Goal: Transaction & Acquisition: Obtain resource

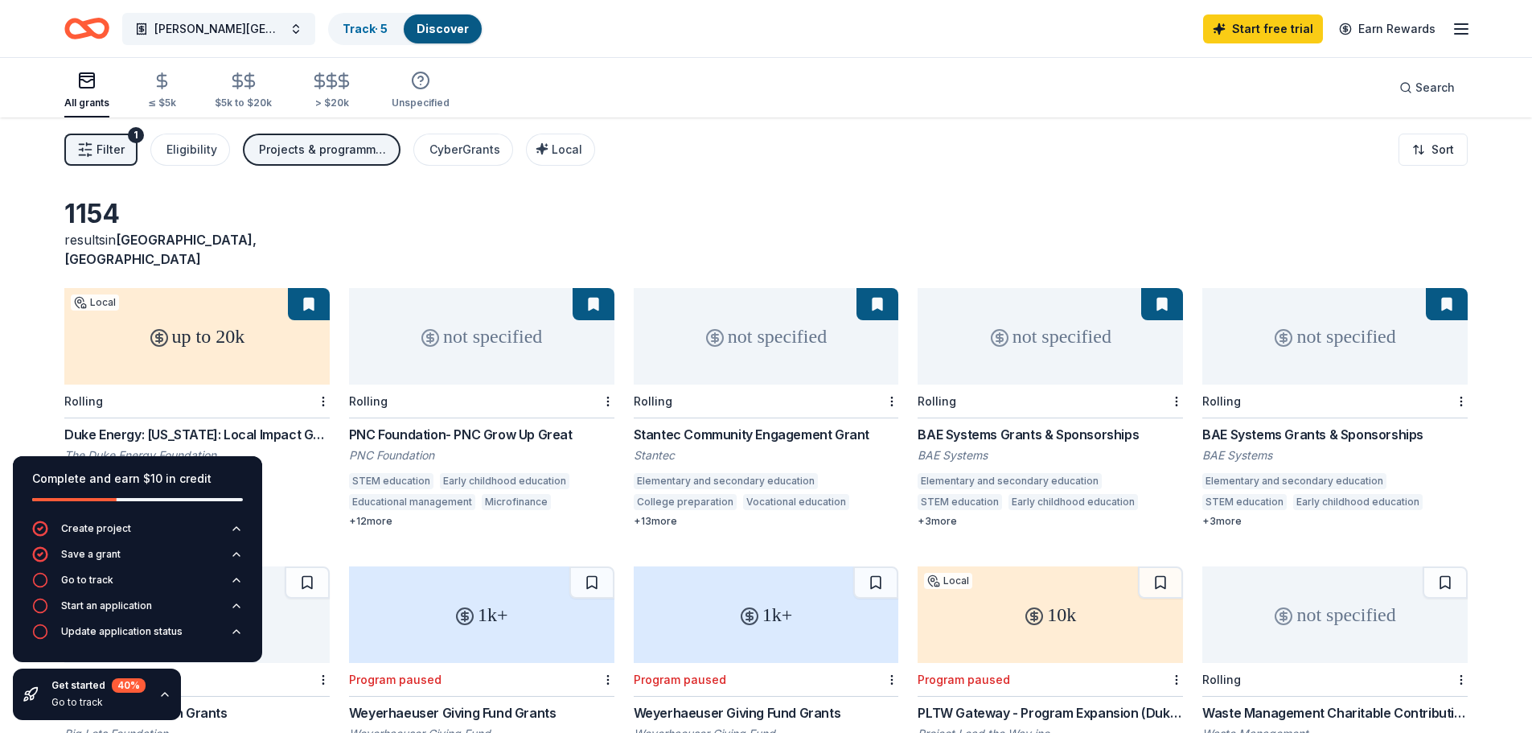
scroll to position [80, 0]
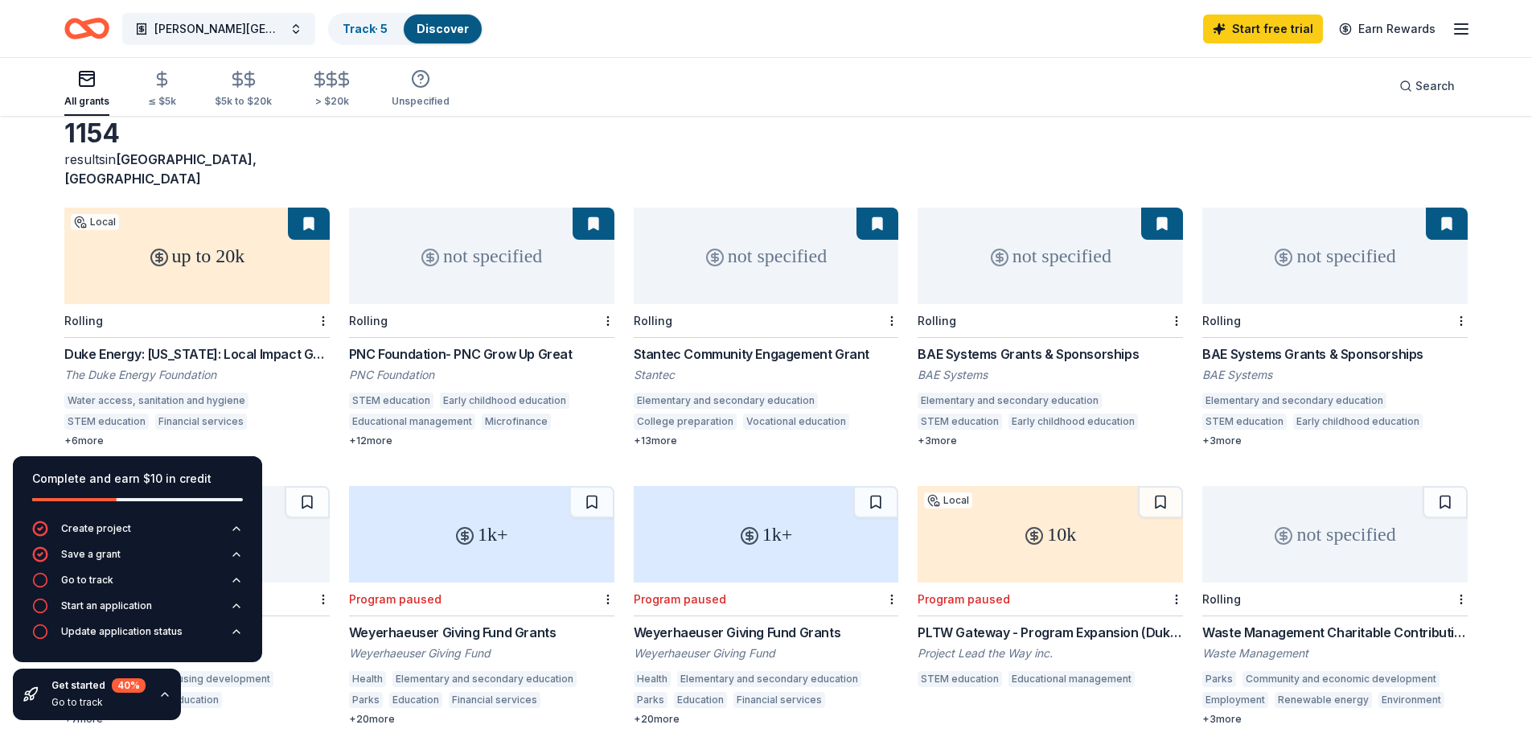
click at [611, 145] on div "1154 results in Panama City, FL" at bounding box center [766, 152] width 1404 height 71
click at [502, 344] on div "PNC Foundation- PNC Grow Up Great" at bounding box center [481, 353] width 265 height 19
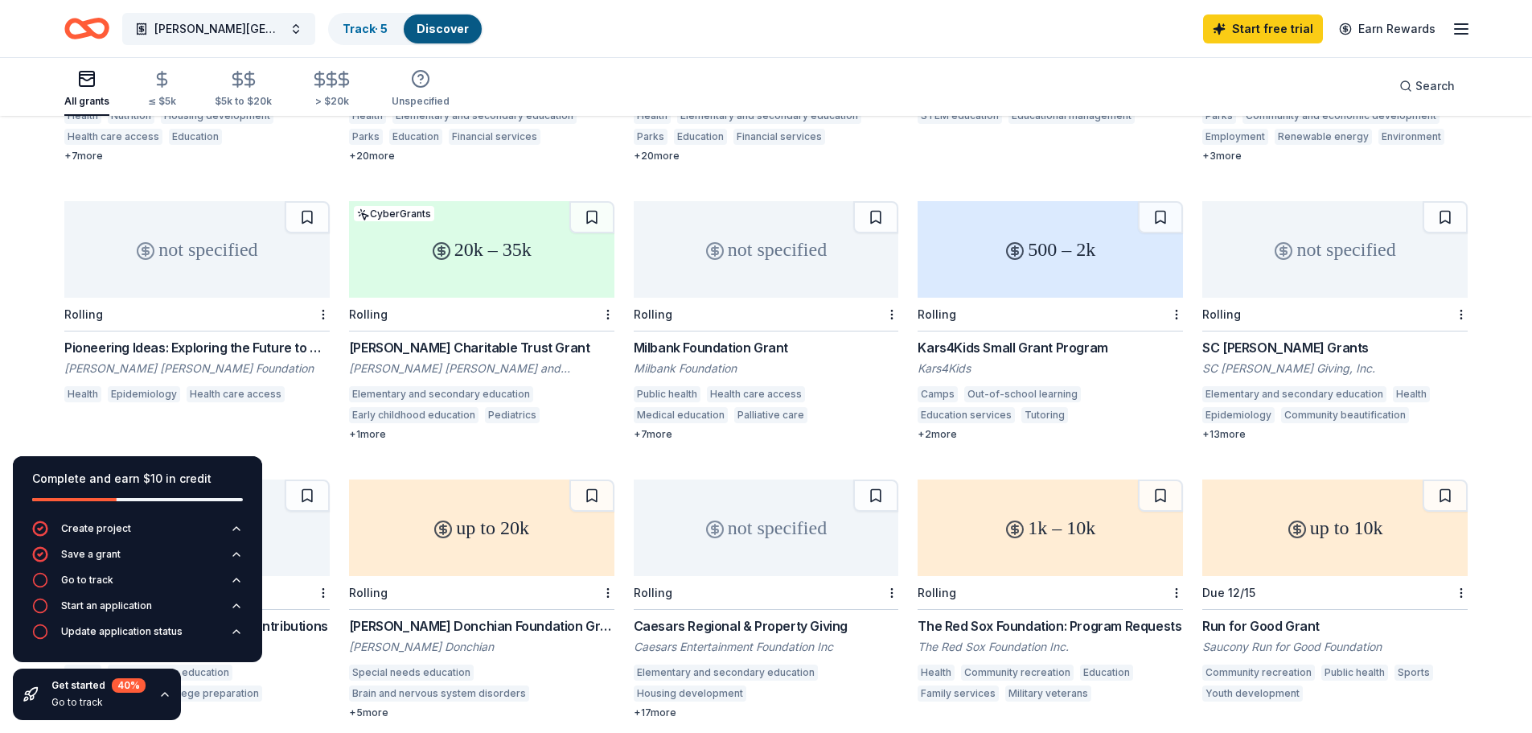
scroll to position [563, 0]
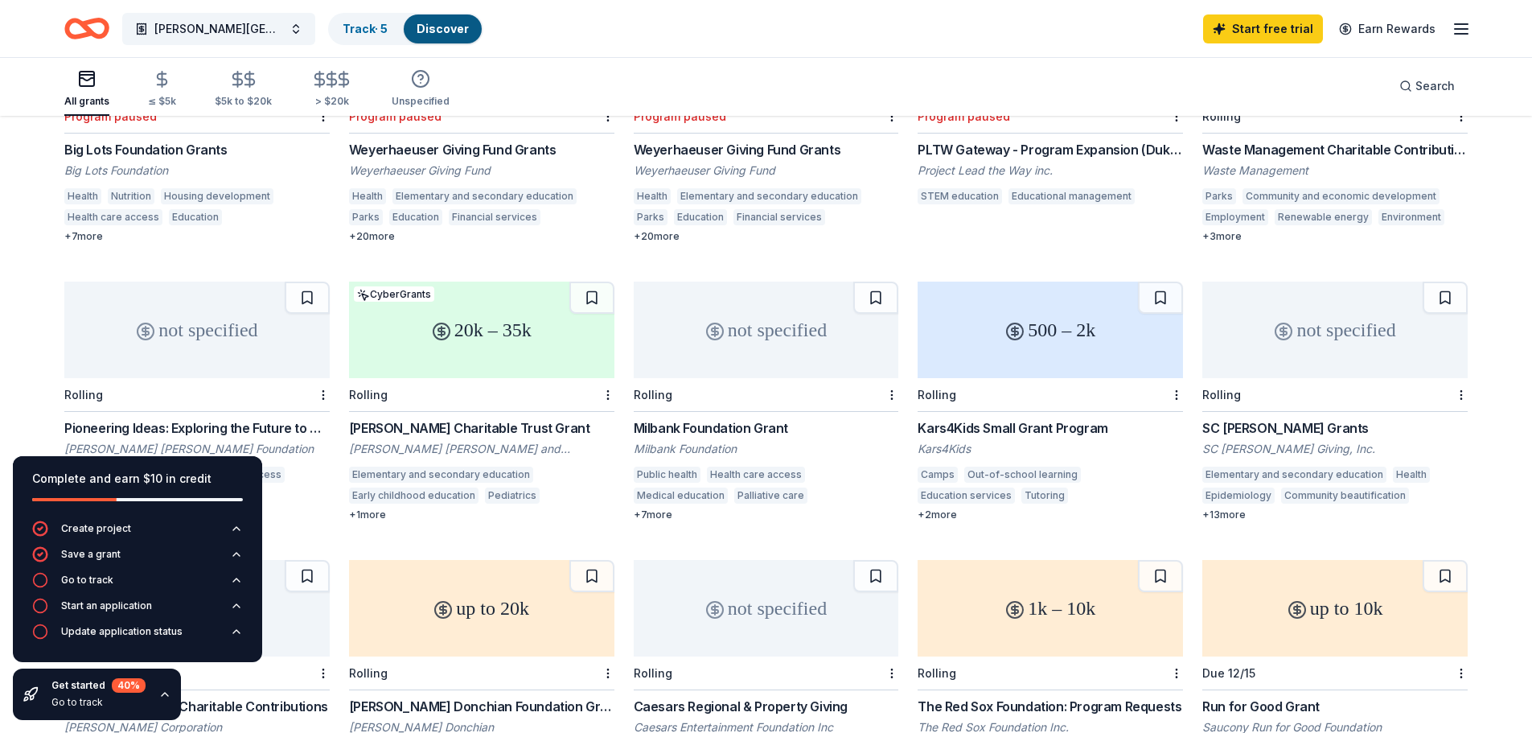
click at [516, 418] on div "[PERSON_NAME] Charitable Trust Grant" at bounding box center [481, 427] width 265 height 19
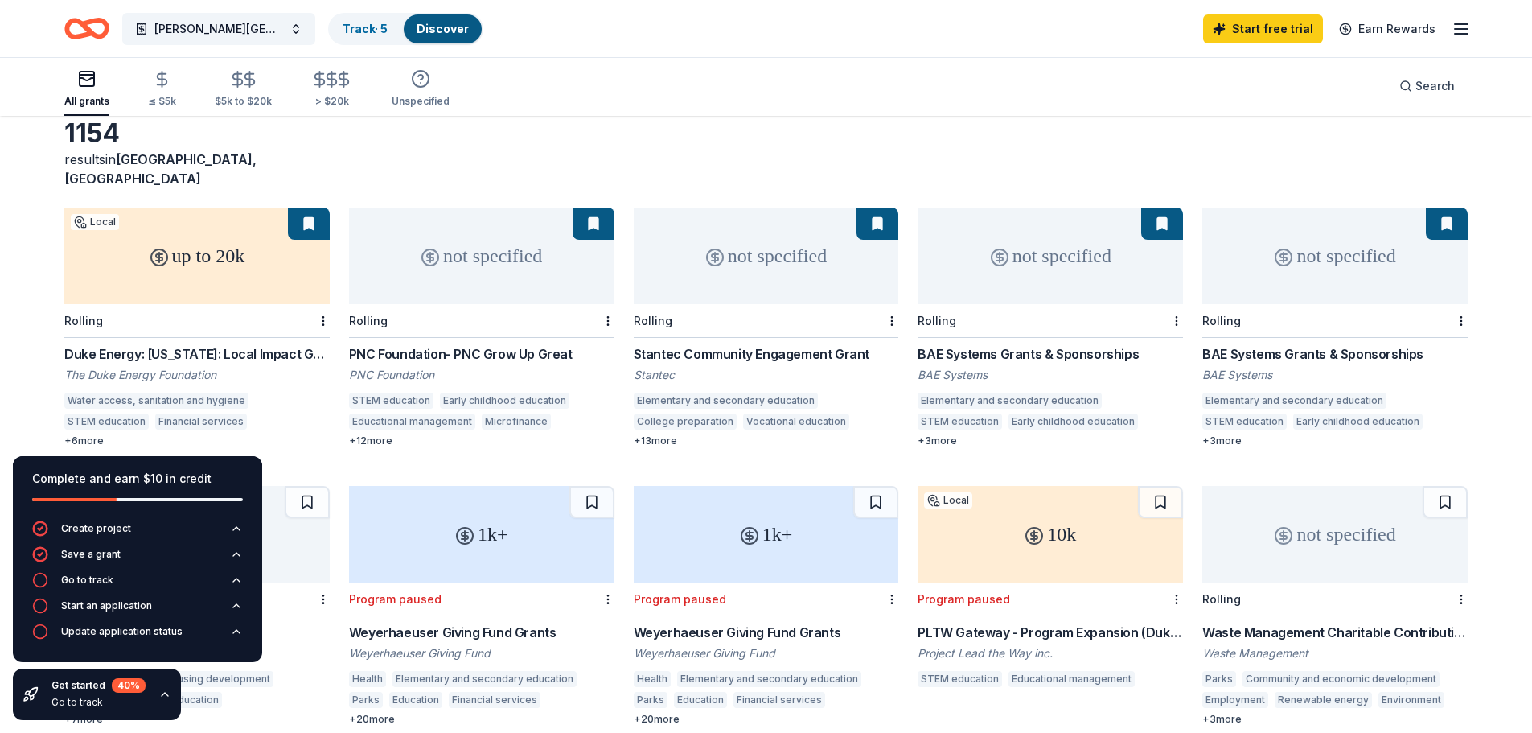
scroll to position [0, 0]
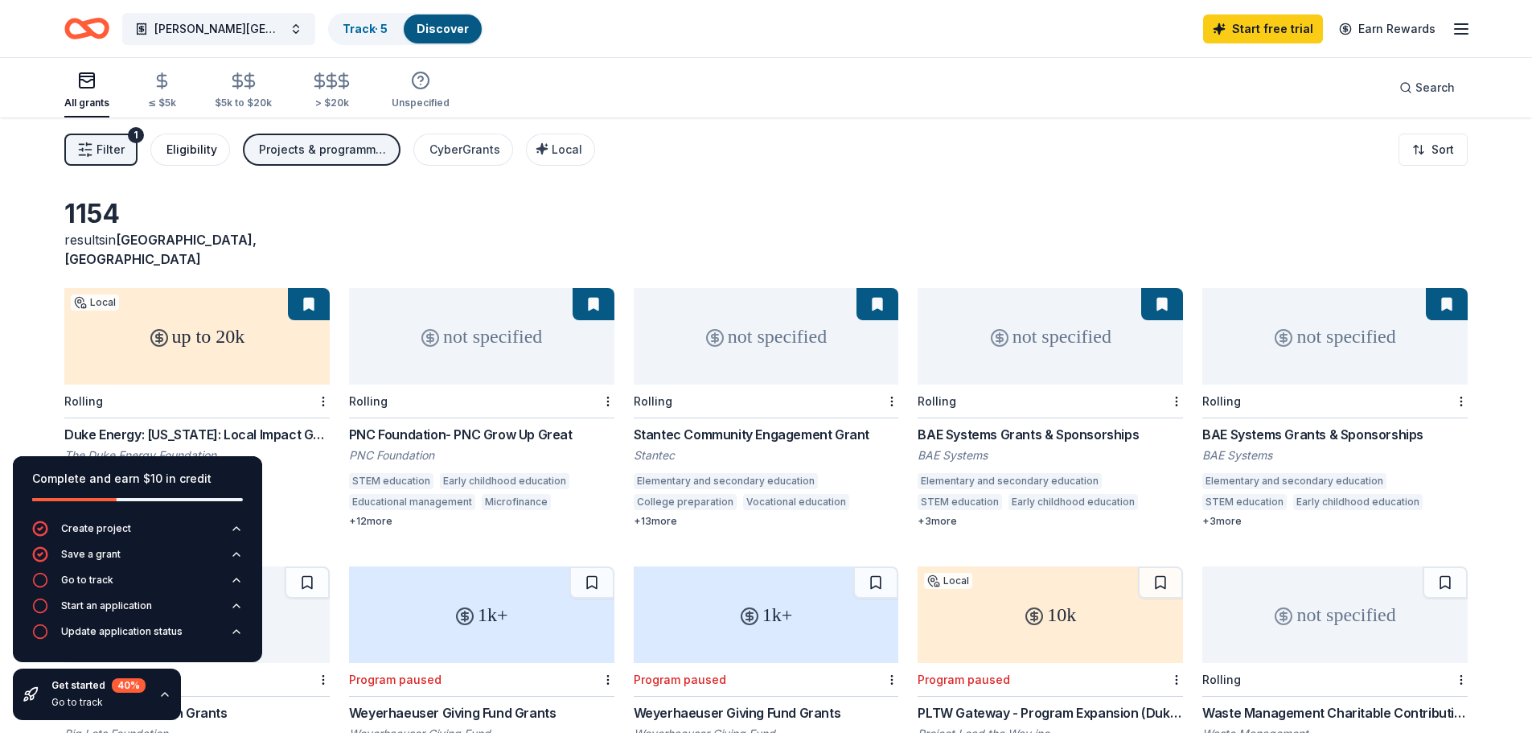
click at [192, 146] on div "Eligibility" at bounding box center [191, 149] width 51 height 19
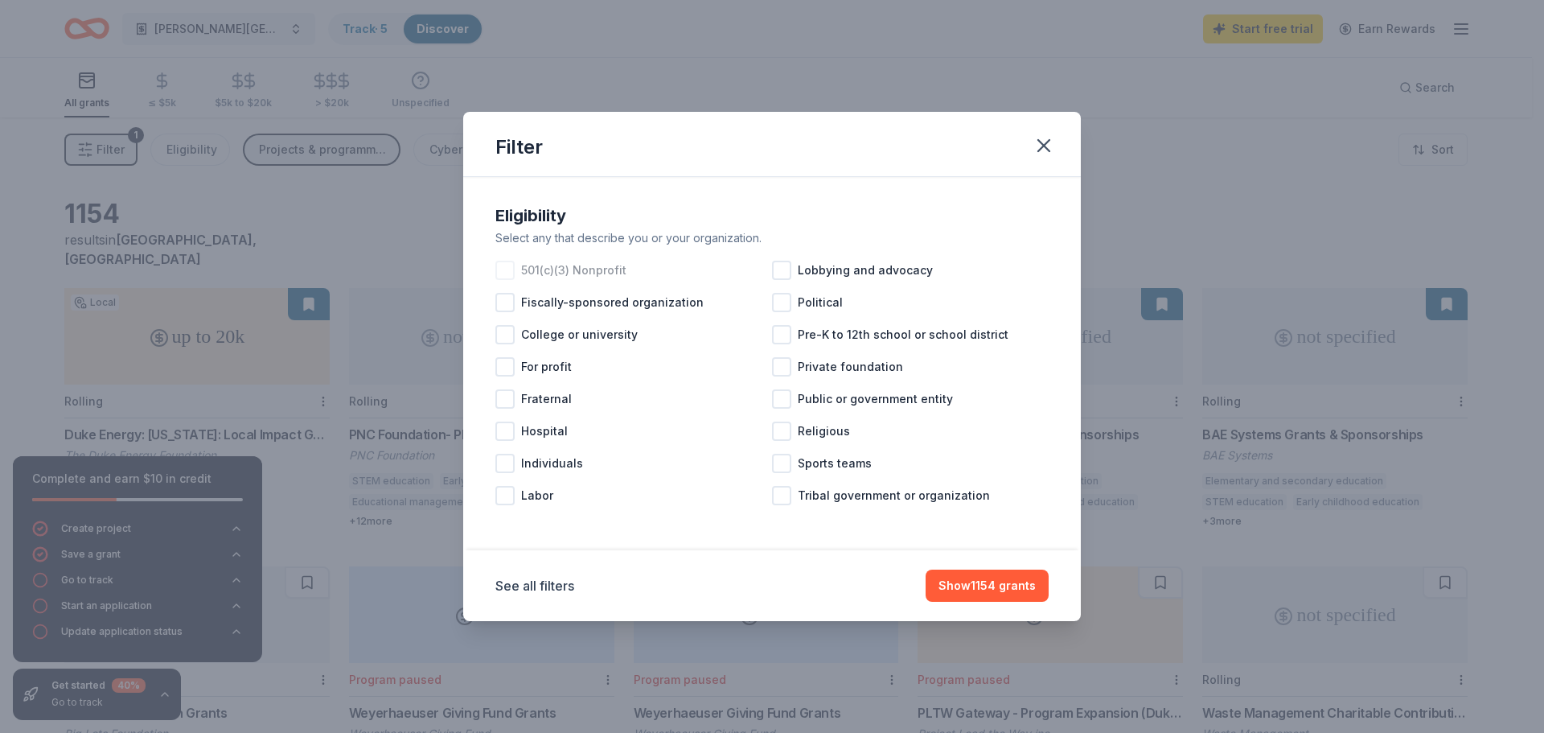
click at [512, 274] on div at bounding box center [504, 270] width 19 height 19
click at [791, 338] on div at bounding box center [781, 334] width 19 height 19
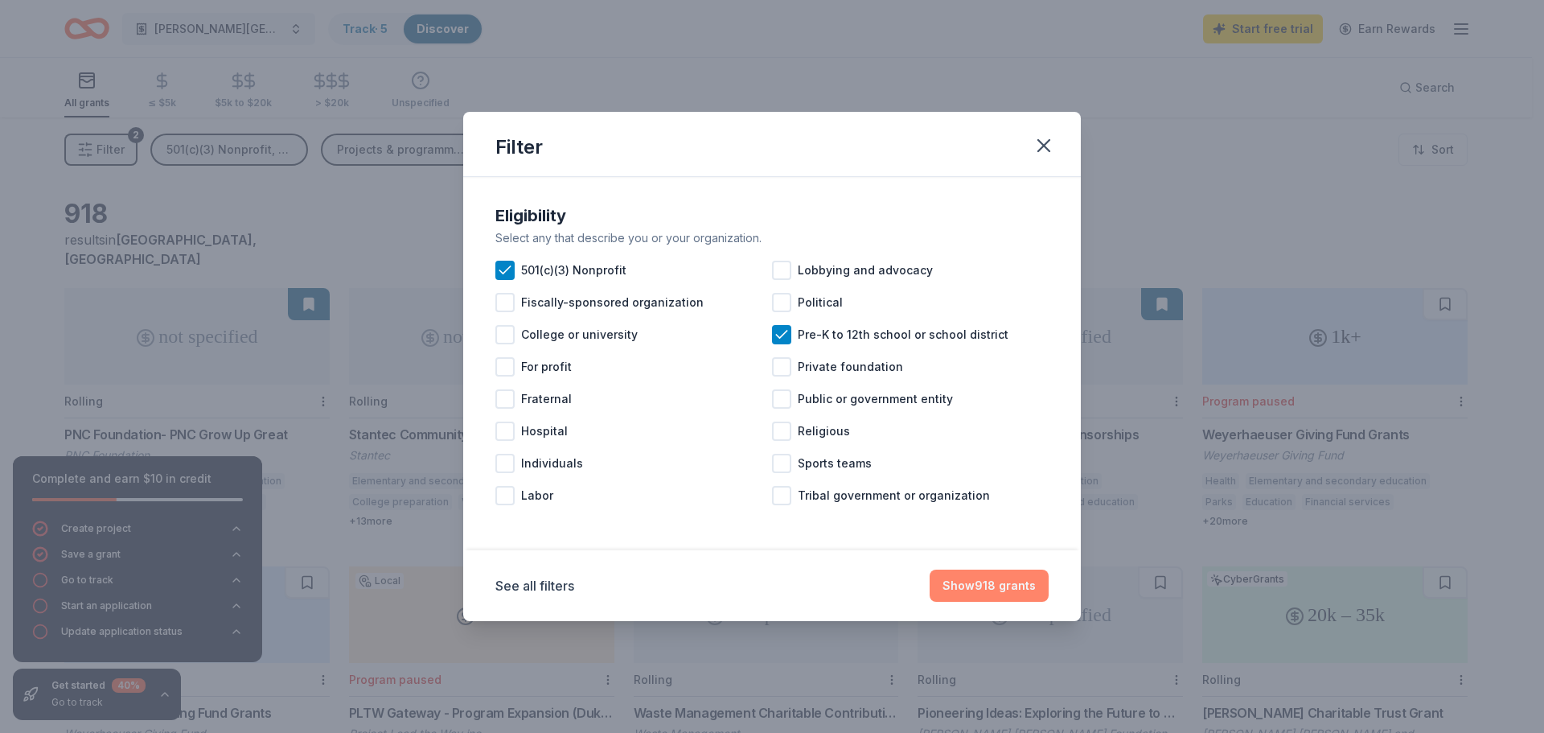
click at [991, 588] on button "Show 918 grants" at bounding box center [989, 585] width 119 height 32
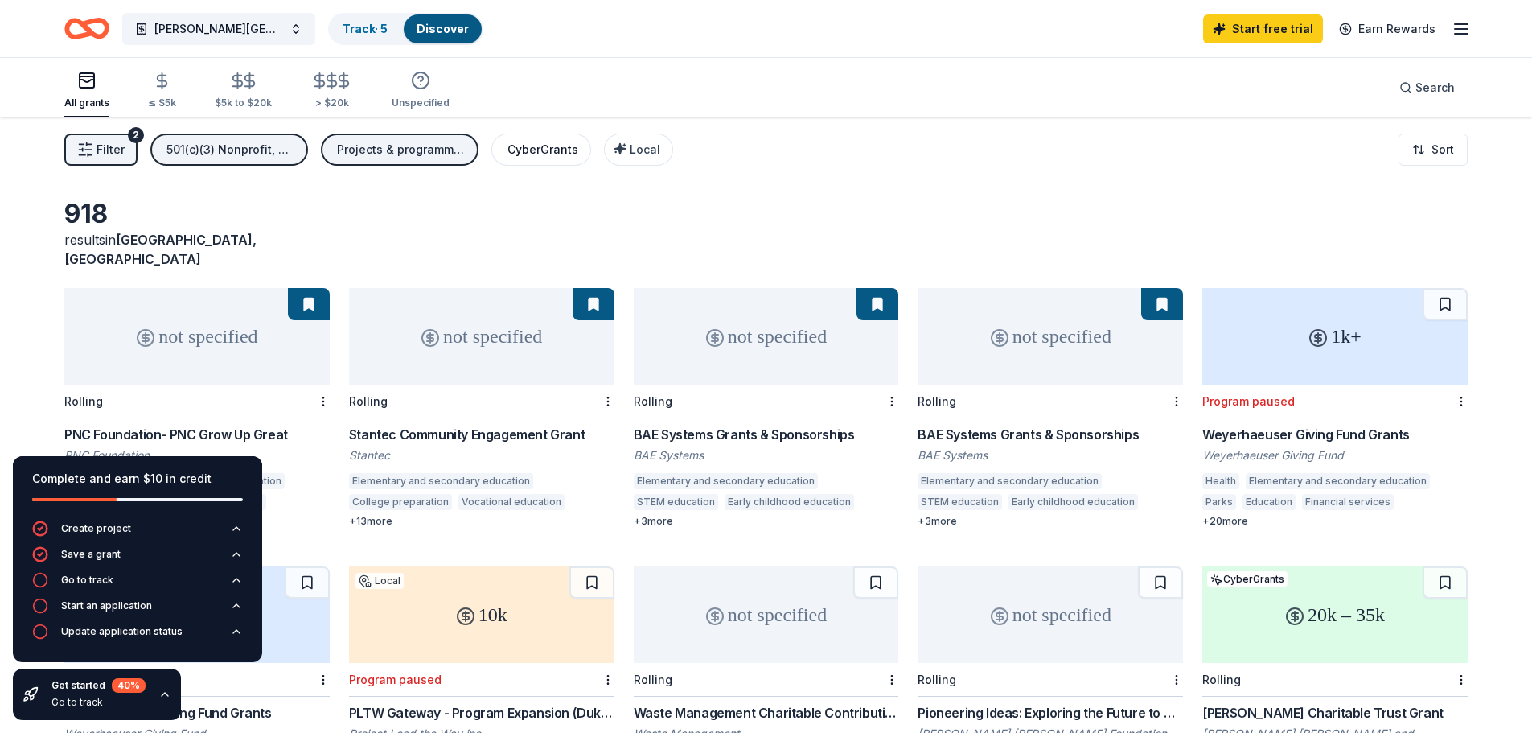
click at [561, 148] on div "CyberGrants" at bounding box center [543, 149] width 71 height 19
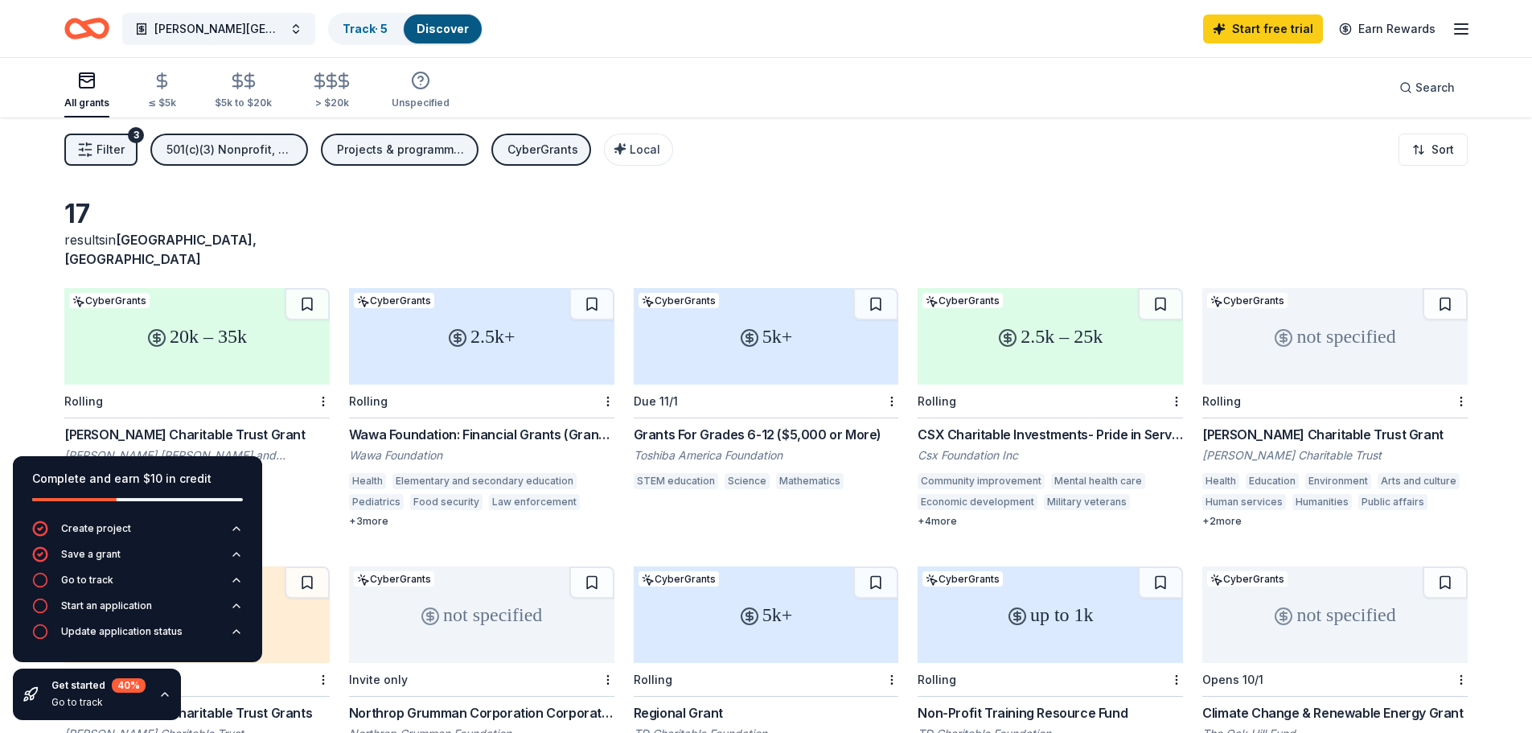
click at [568, 148] on div "CyberGrants" at bounding box center [543, 149] width 71 height 19
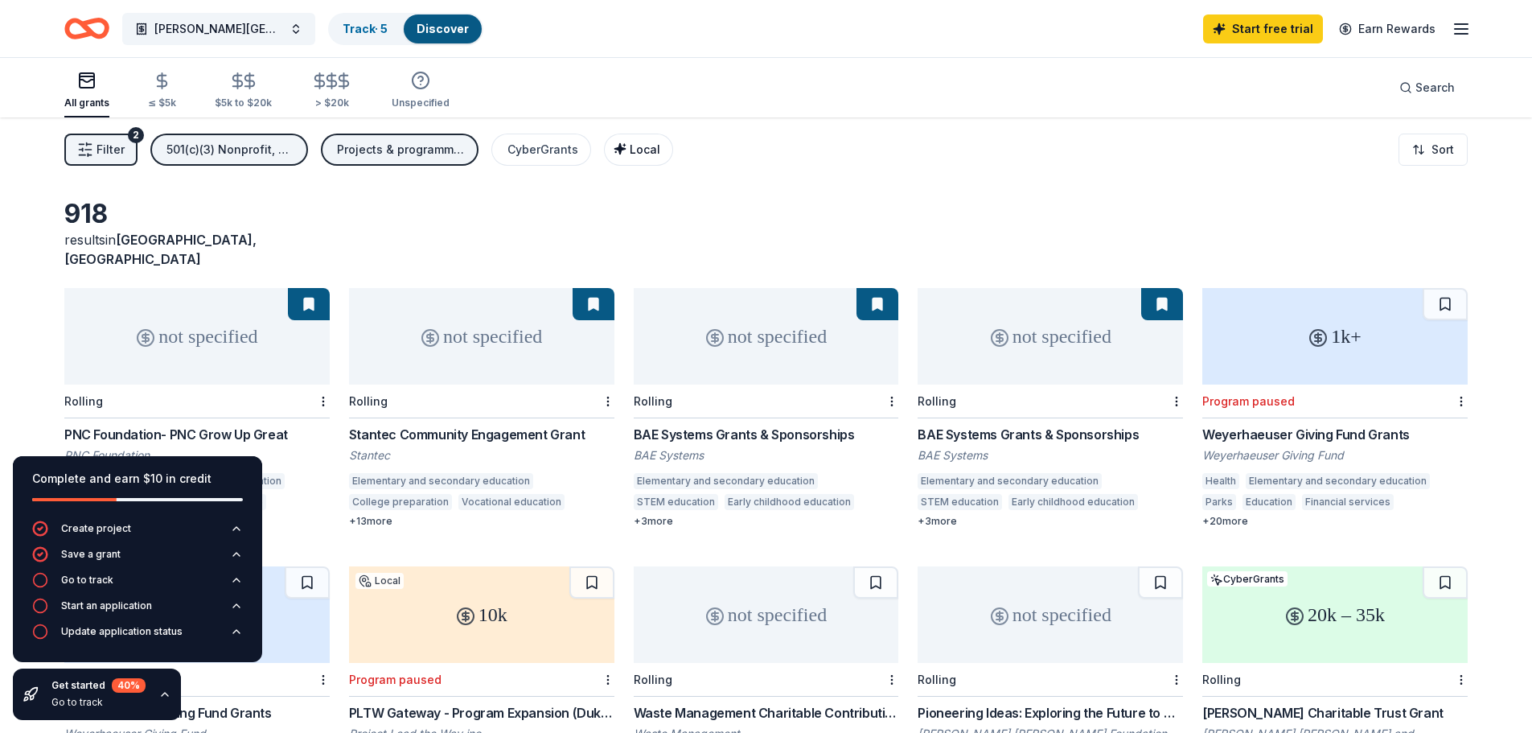
click at [624, 148] on div "Local" at bounding box center [640, 149] width 40 height 19
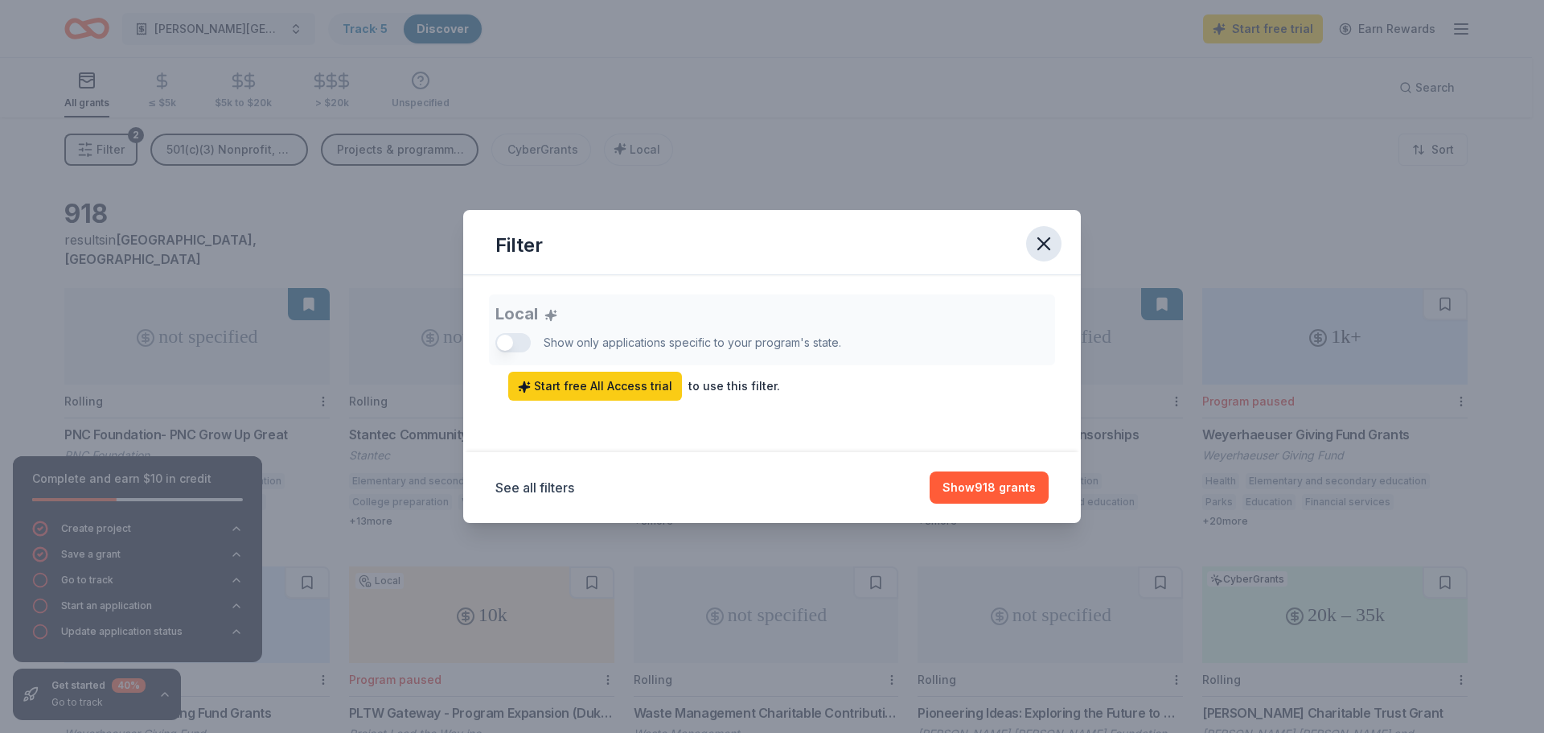
click at [1047, 244] on icon "button" at bounding box center [1044, 243] width 23 height 23
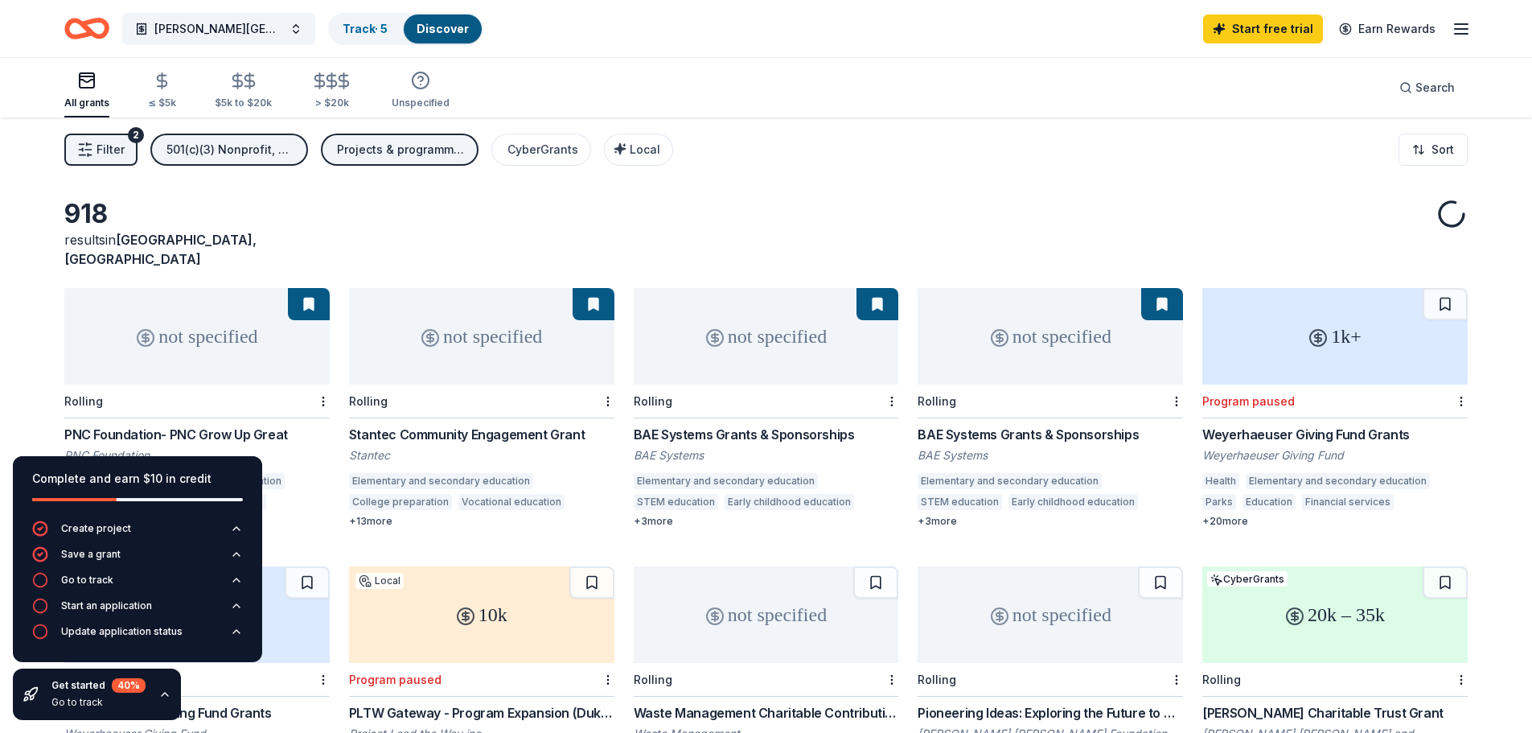
scroll to position [161, 0]
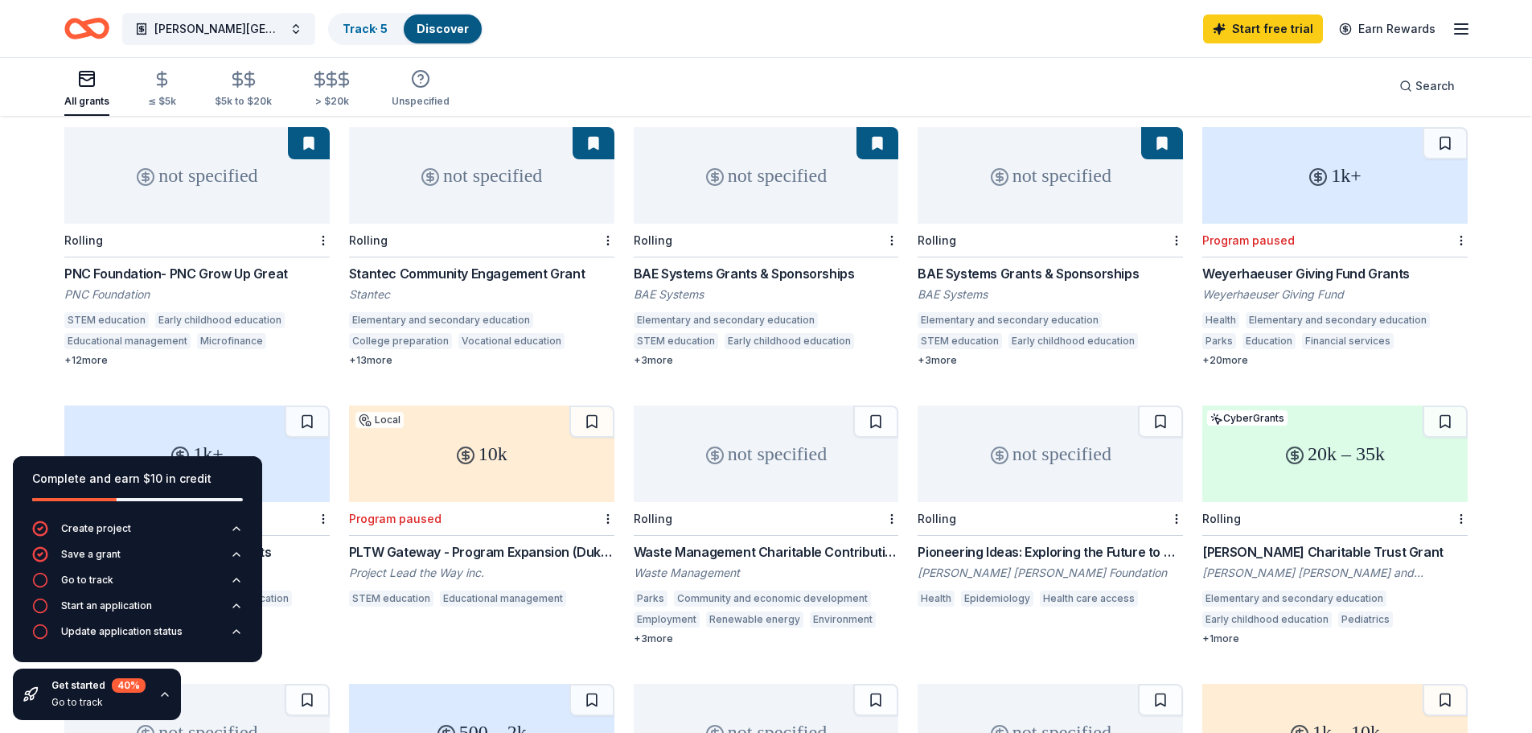
click at [158, 693] on icon "button" at bounding box center [164, 694] width 13 height 13
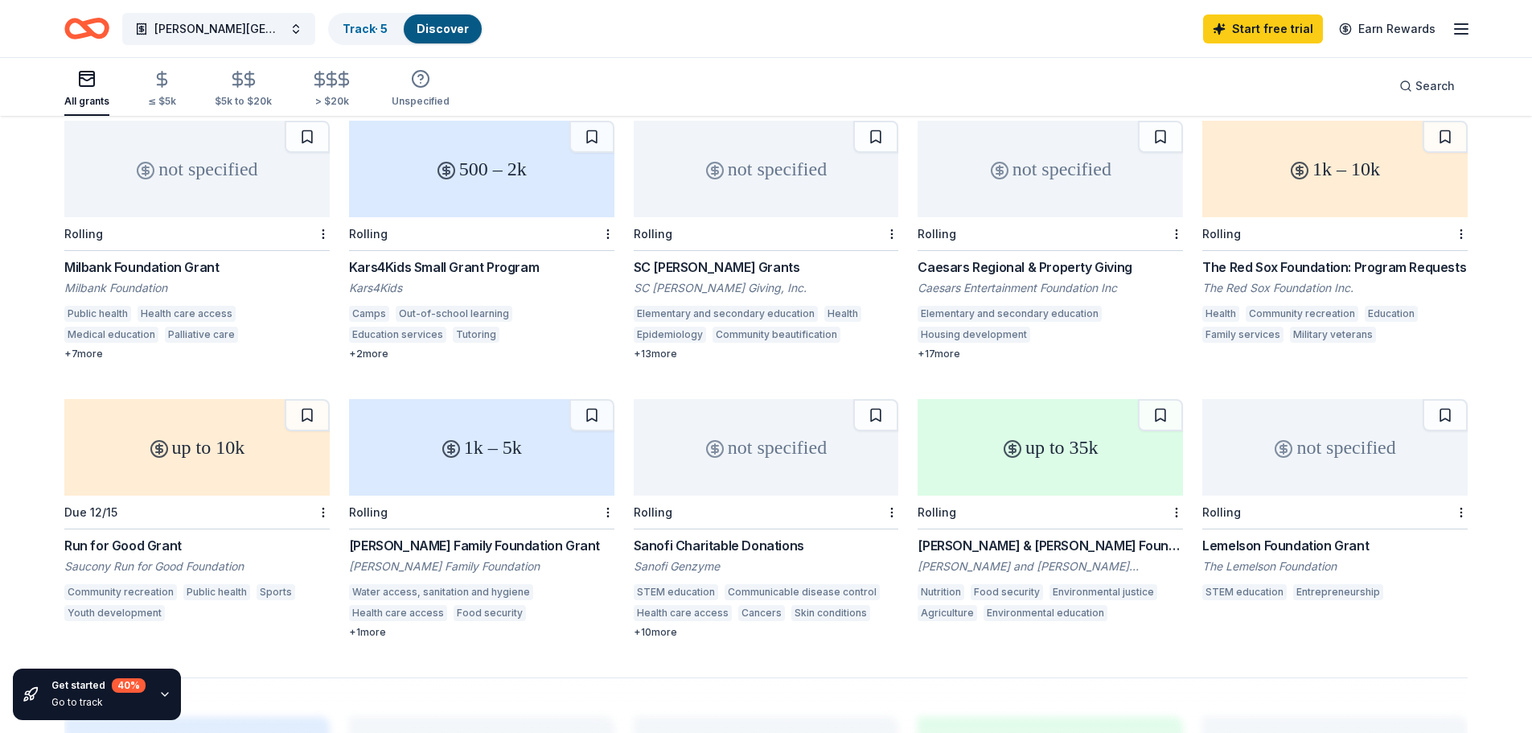
scroll to position [804, 0]
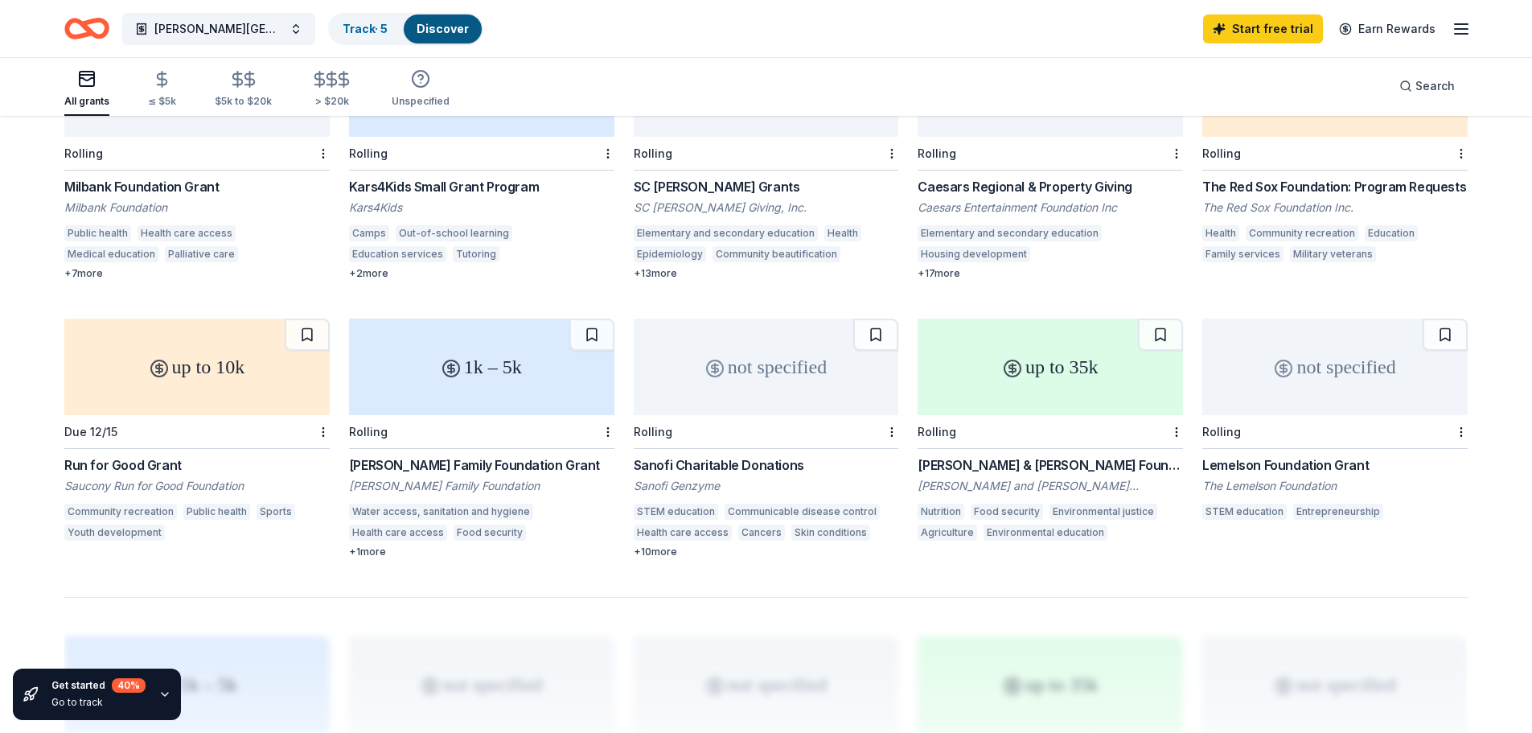
click at [181, 455] on div "Run for Good Grant" at bounding box center [196, 464] width 265 height 19
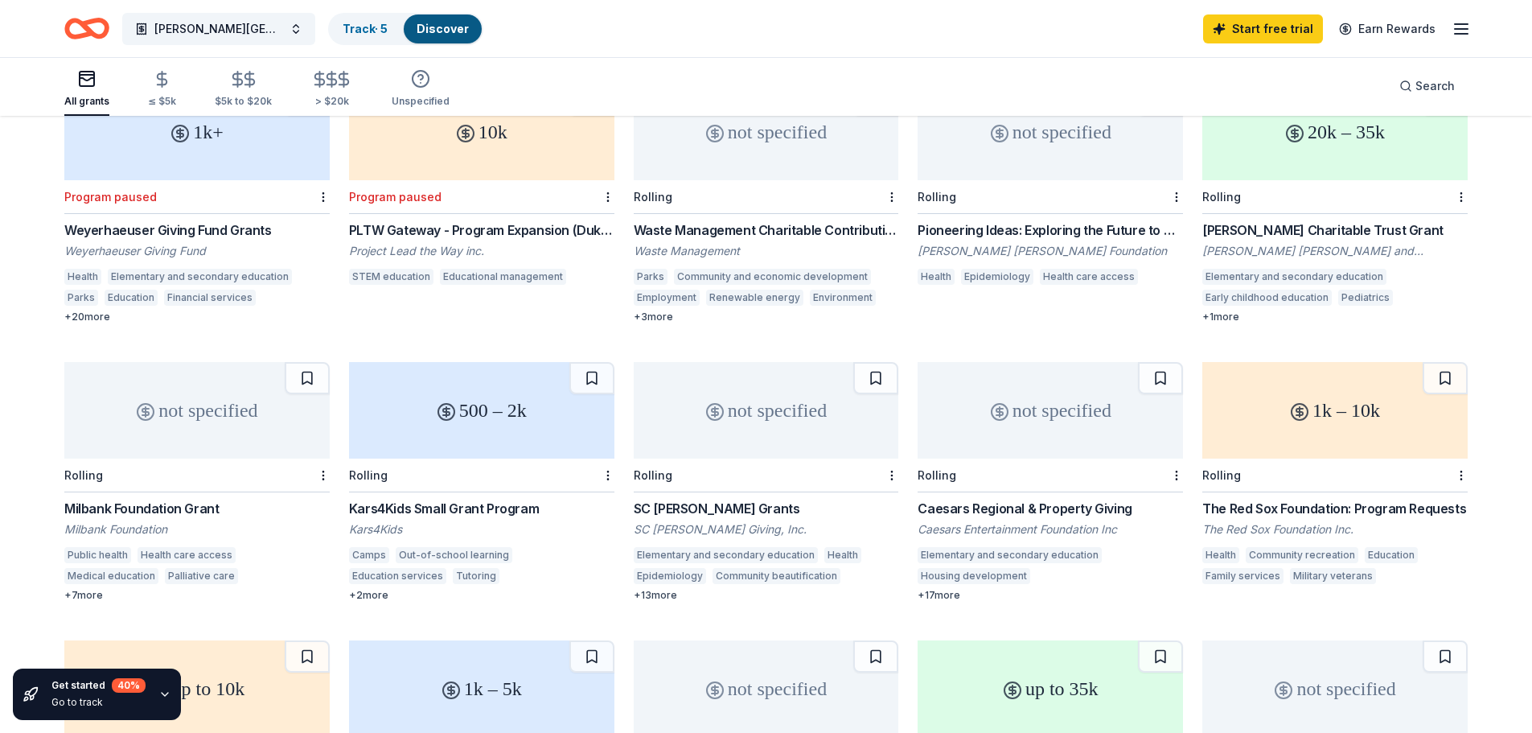
scroll to position [322, 0]
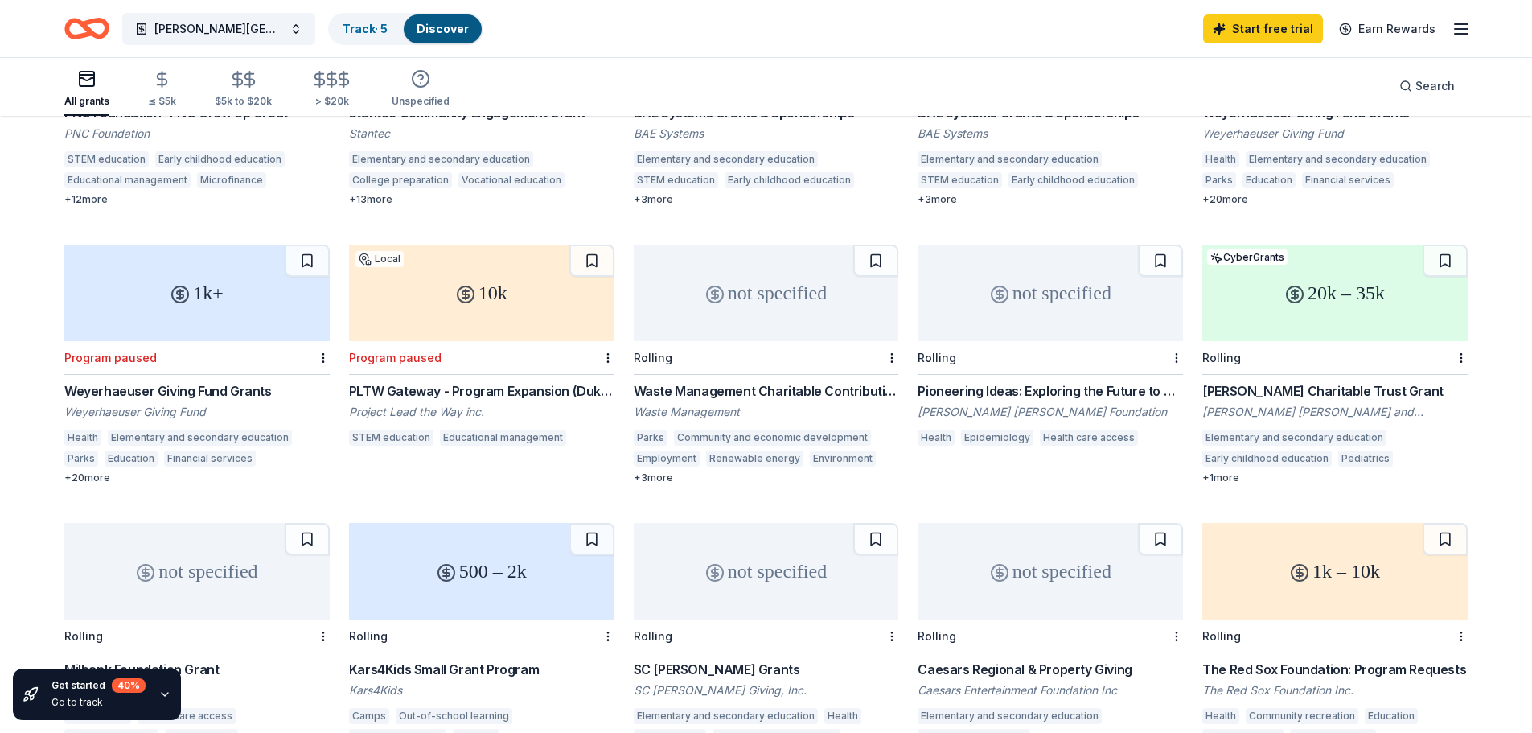
click at [1256, 381] on div "[PERSON_NAME] Charitable Trust Grant" at bounding box center [1334, 390] width 265 height 19
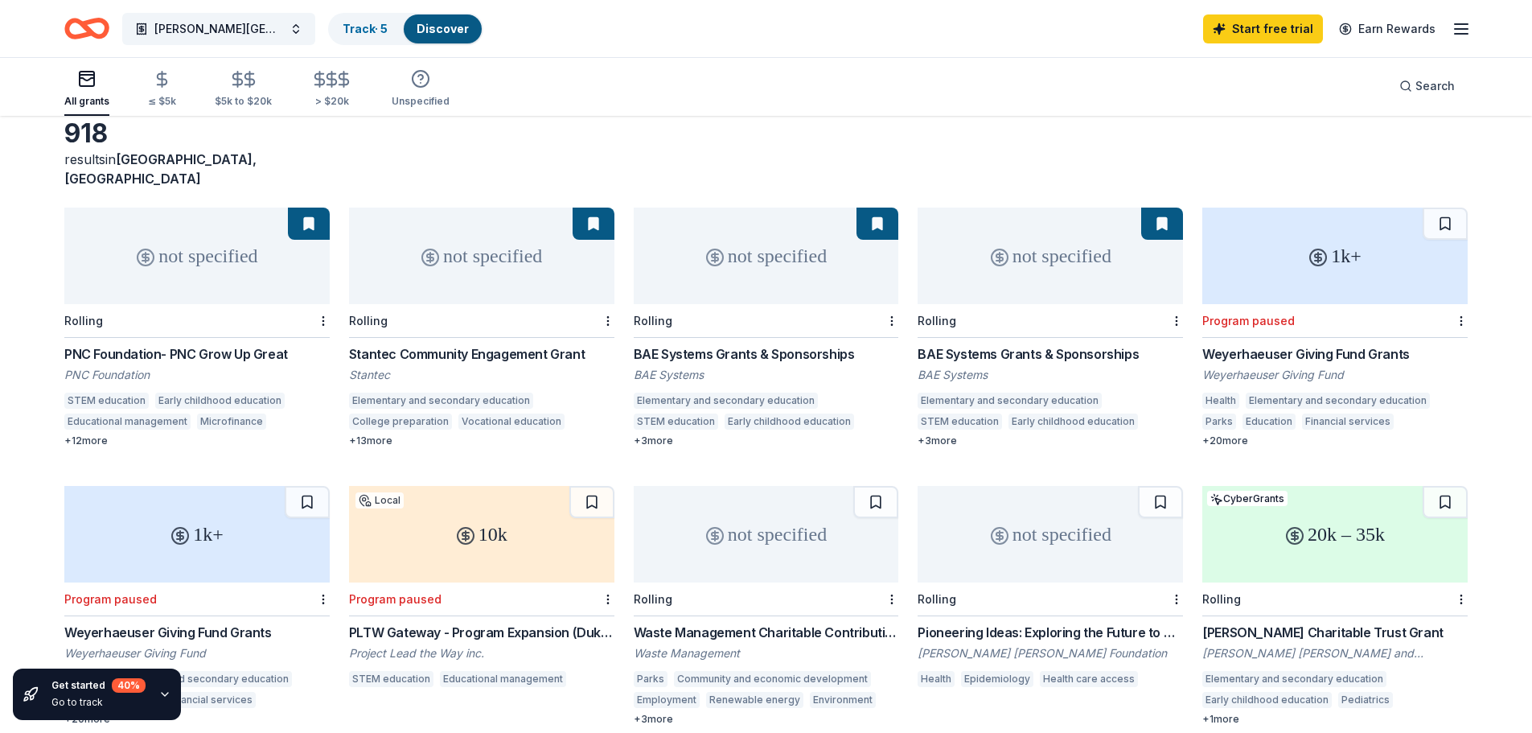
scroll to position [0, 0]
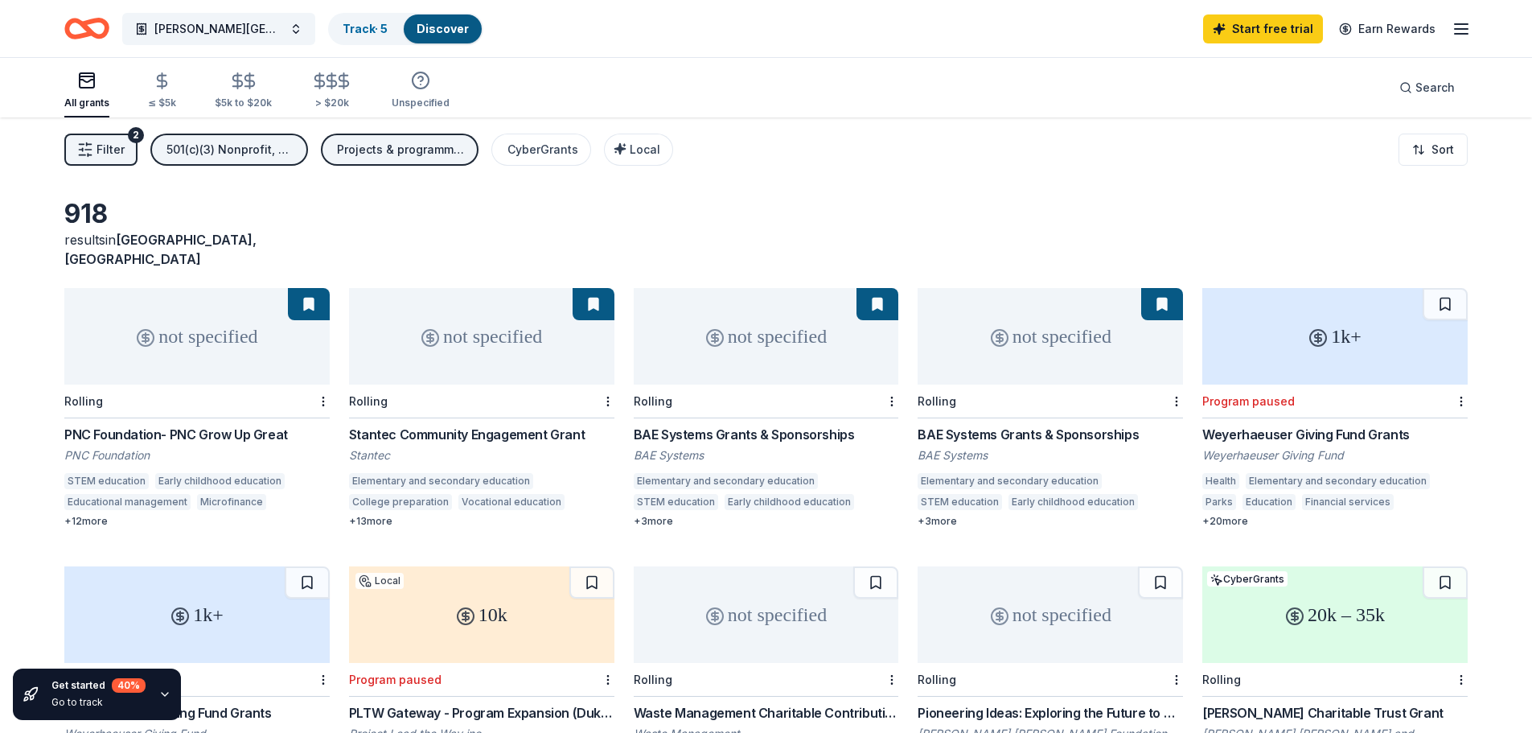
click at [271, 425] on div "PNC Foundation- PNC Grow Up Great" at bounding box center [196, 434] width 265 height 19
click at [380, 30] on link "Track · 5" at bounding box center [365, 29] width 45 height 14
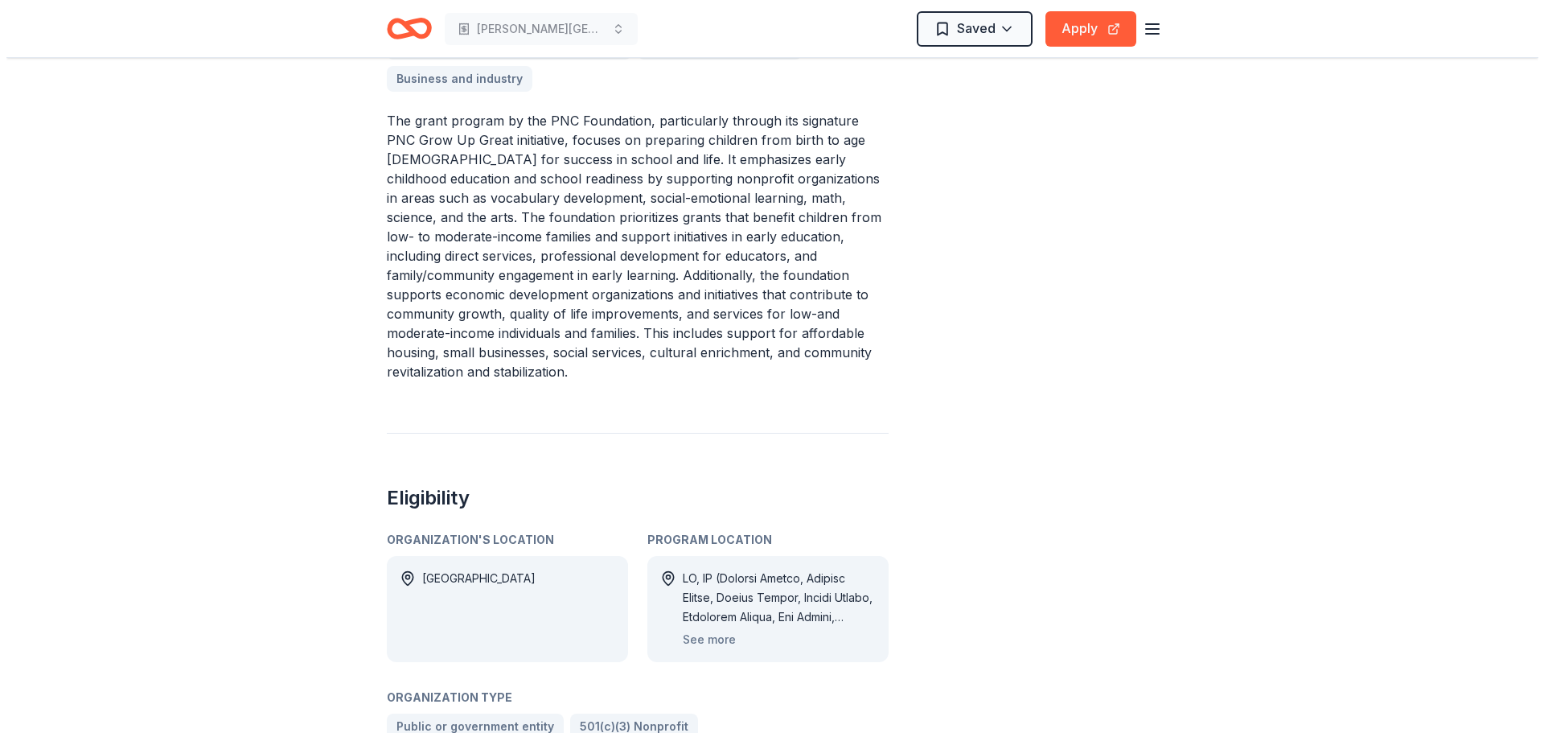
scroll to position [804, 0]
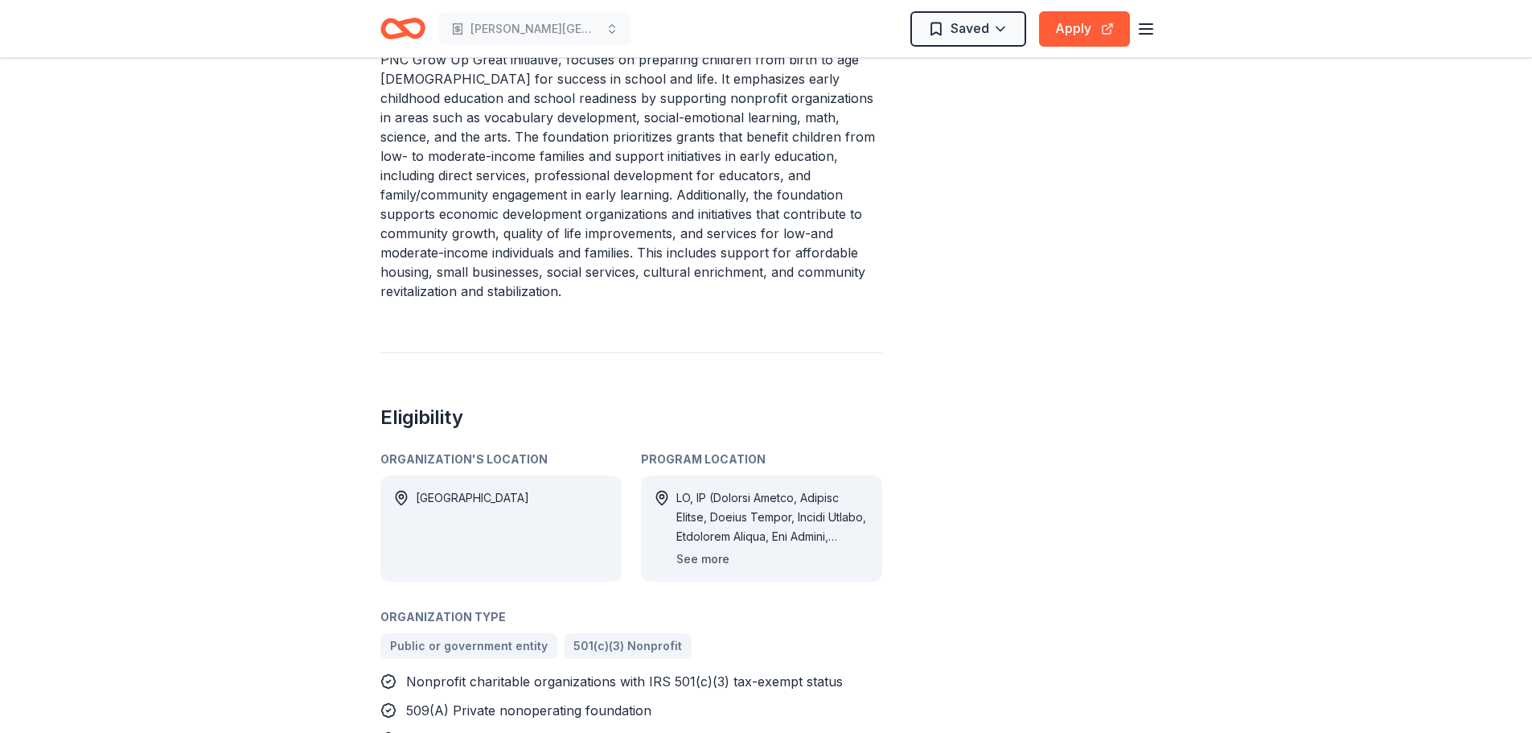
click at [712, 549] on button "See more" at bounding box center [702, 558] width 53 height 19
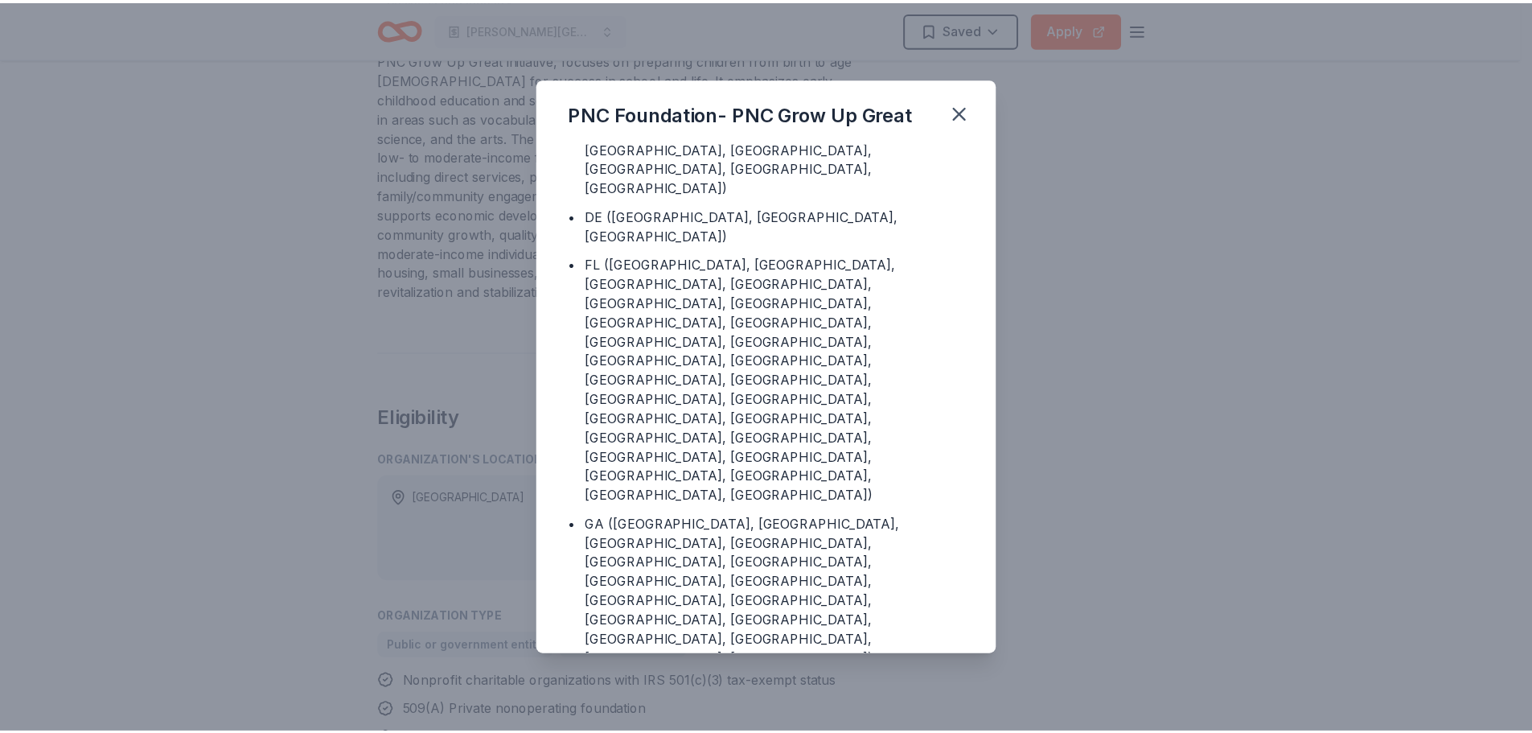
scroll to position [0, 0]
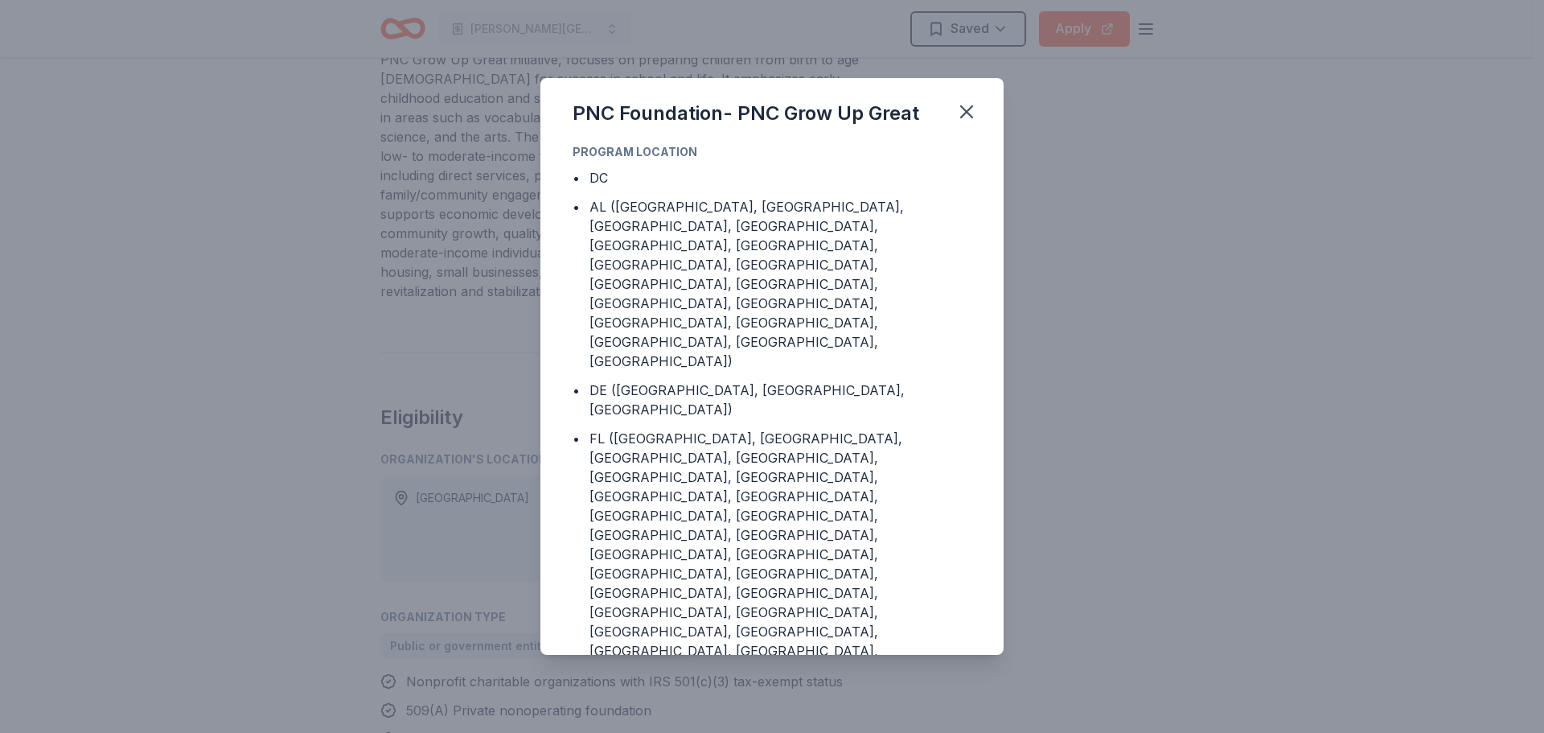
click at [984, 103] on div "PNC Foundation- PNC Grow Up Great" at bounding box center [771, 110] width 463 height 64
click at [983, 109] on button "button" at bounding box center [966, 111] width 35 height 35
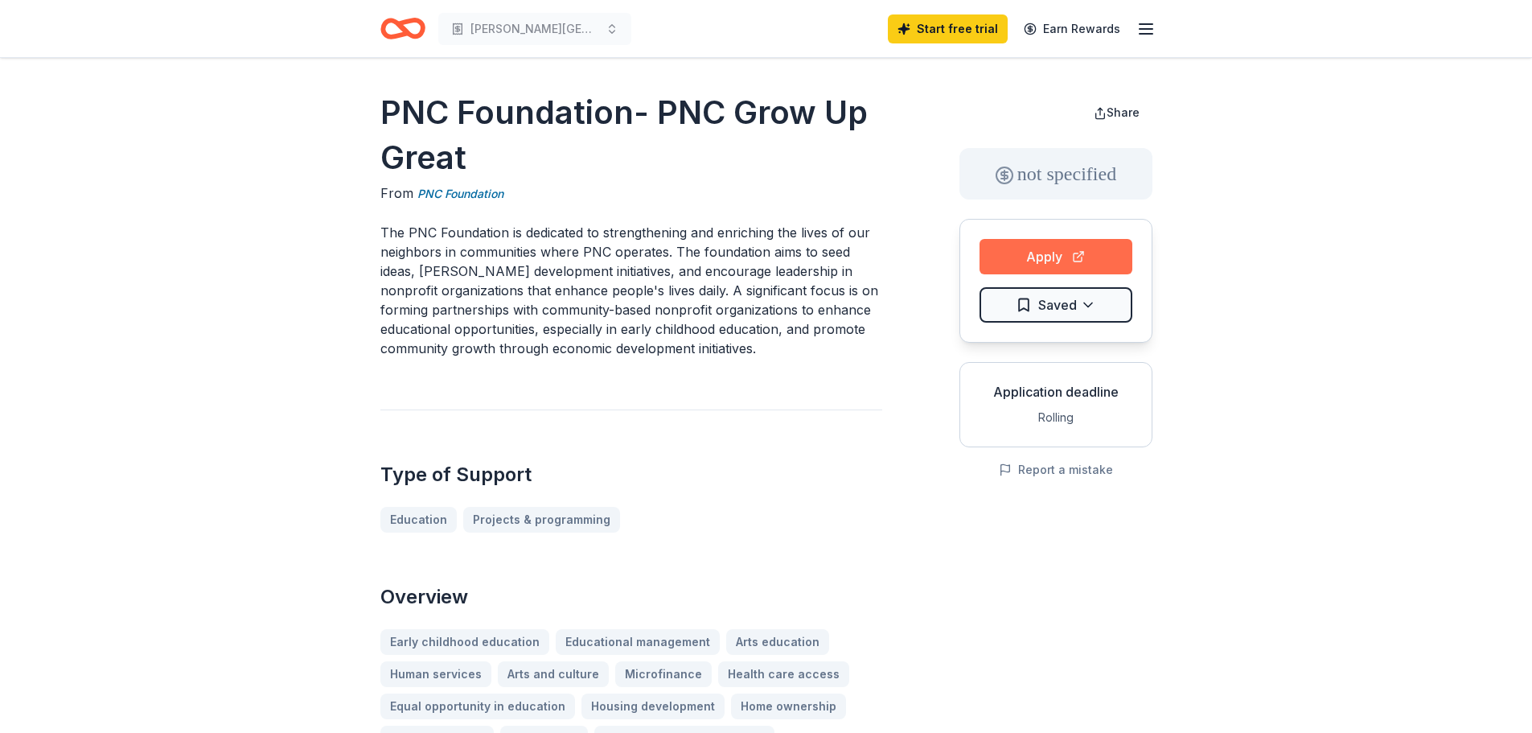
click at [1013, 247] on button "Apply" at bounding box center [1056, 256] width 153 height 35
click at [1051, 260] on button "Apply" at bounding box center [1056, 256] width 153 height 35
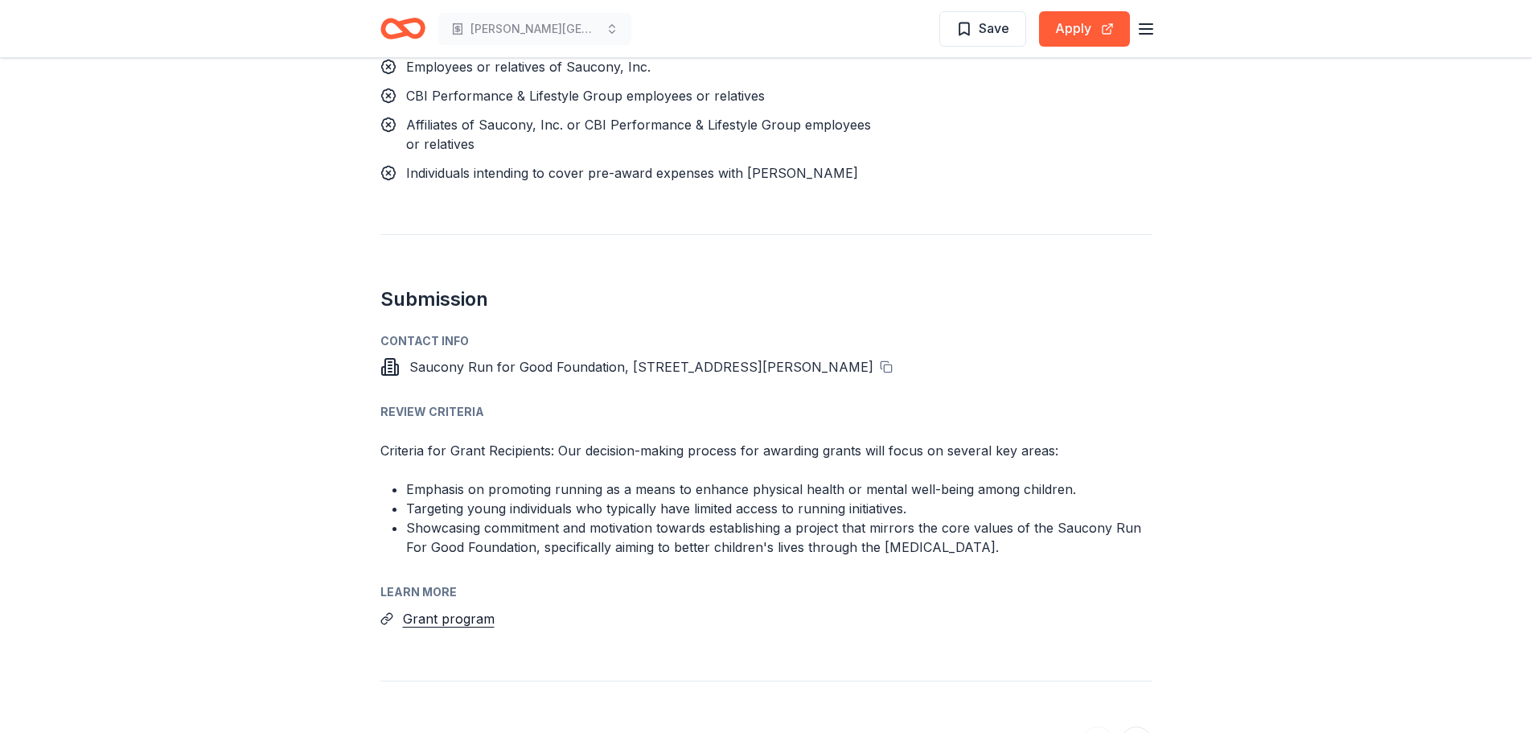
scroll to position [1367, 0]
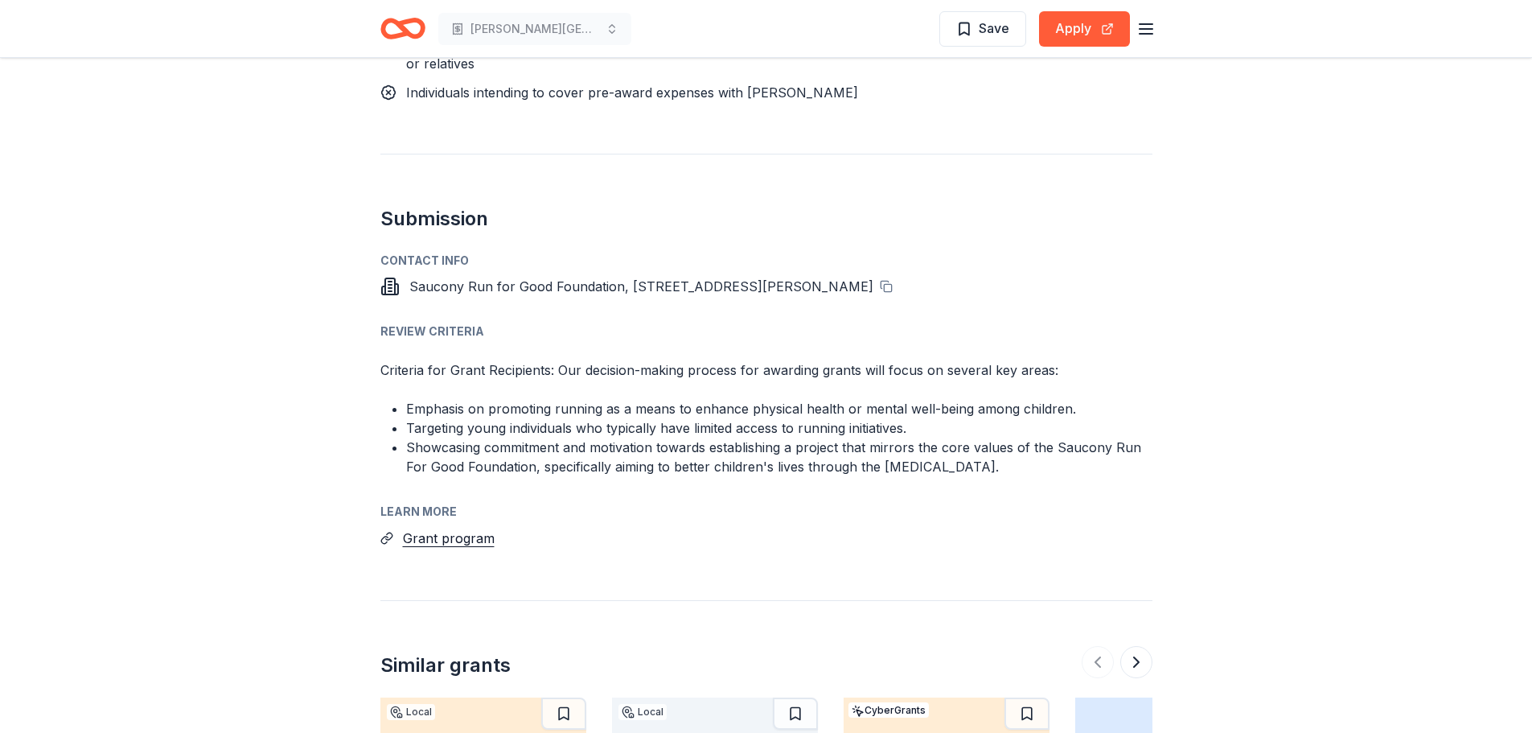
click at [438, 507] on div "Learn more" at bounding box center [766, 511] width 772 height 19
click at [462, 536] on button "Grant program" at bounding box center [449, 538] width 92 height 21
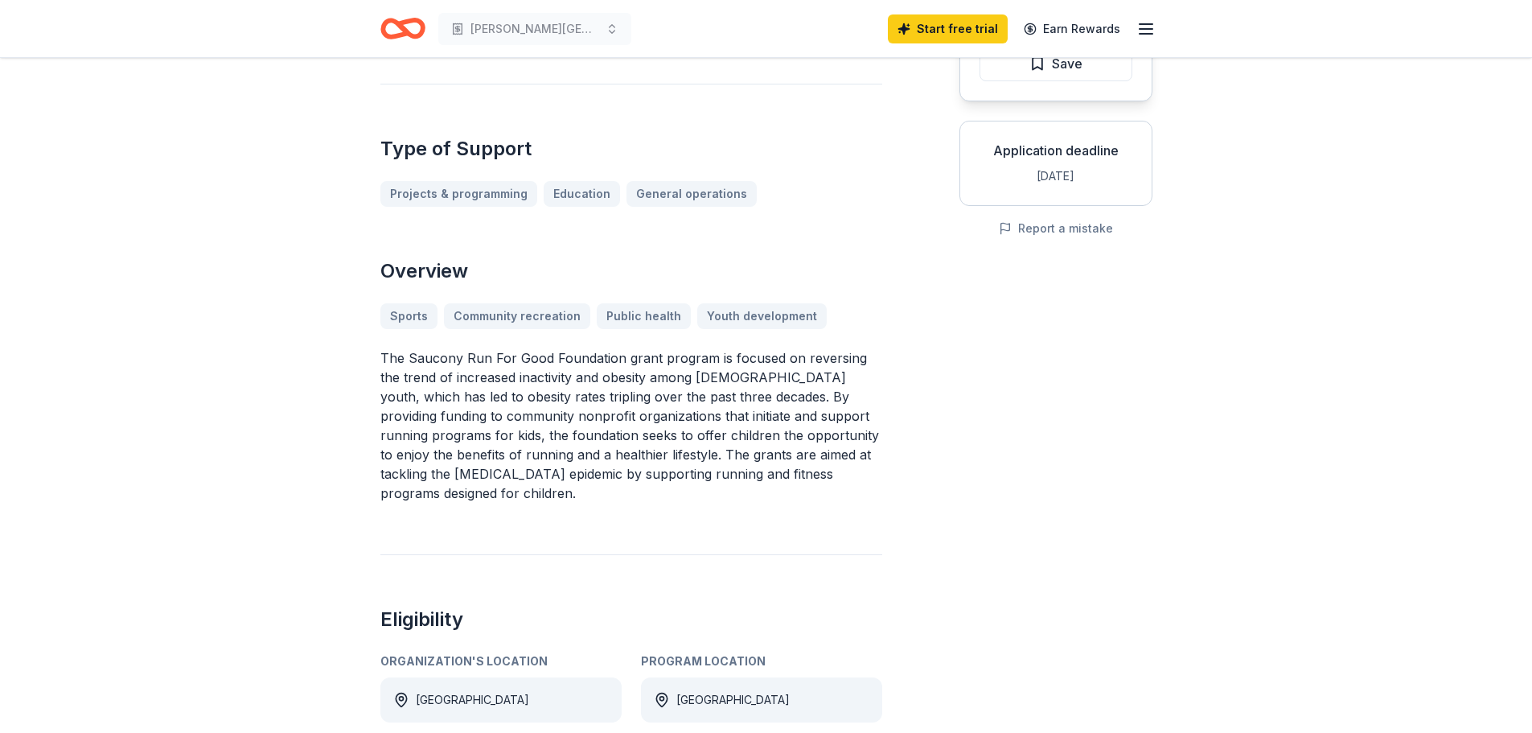
scroll to position [0, 0]
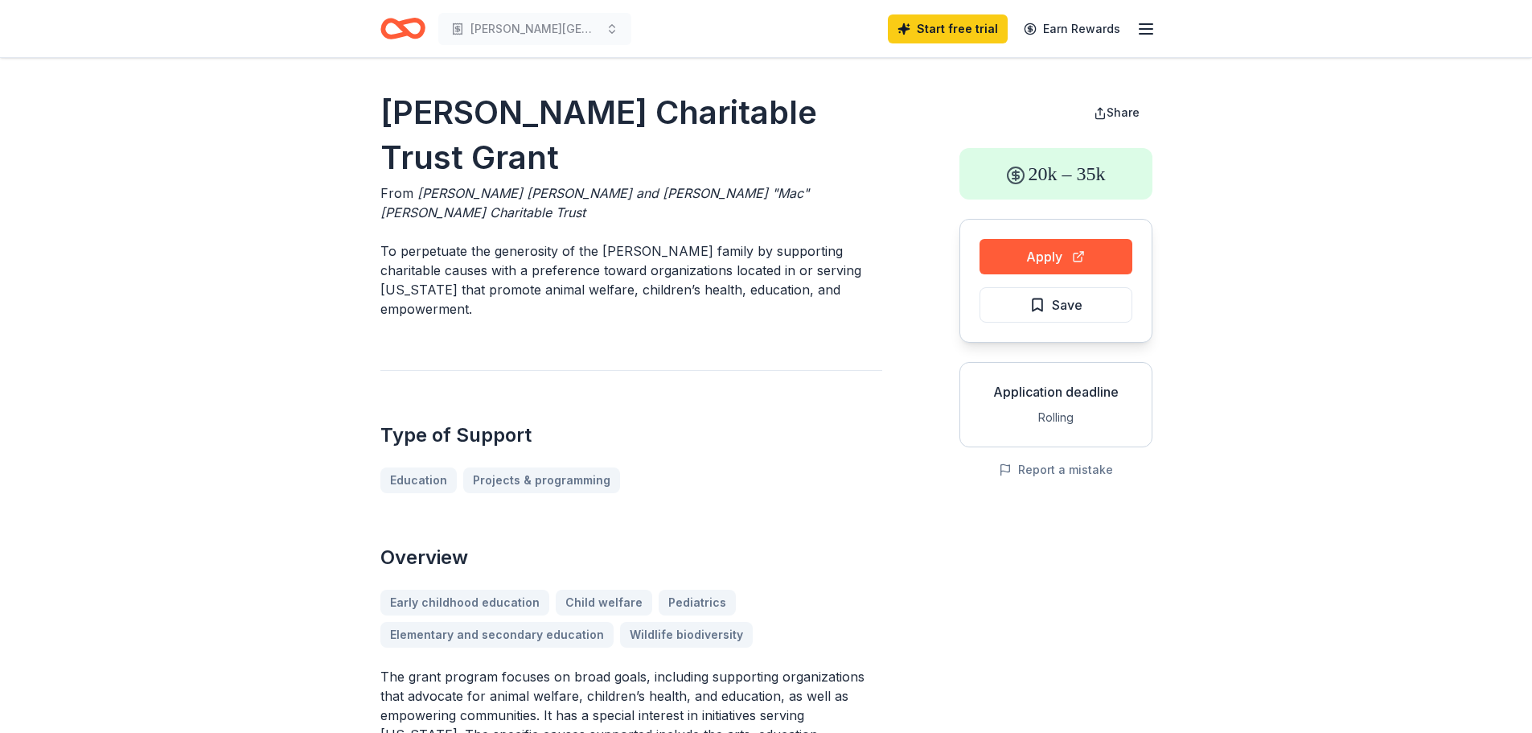
scroll to position [241, 0]
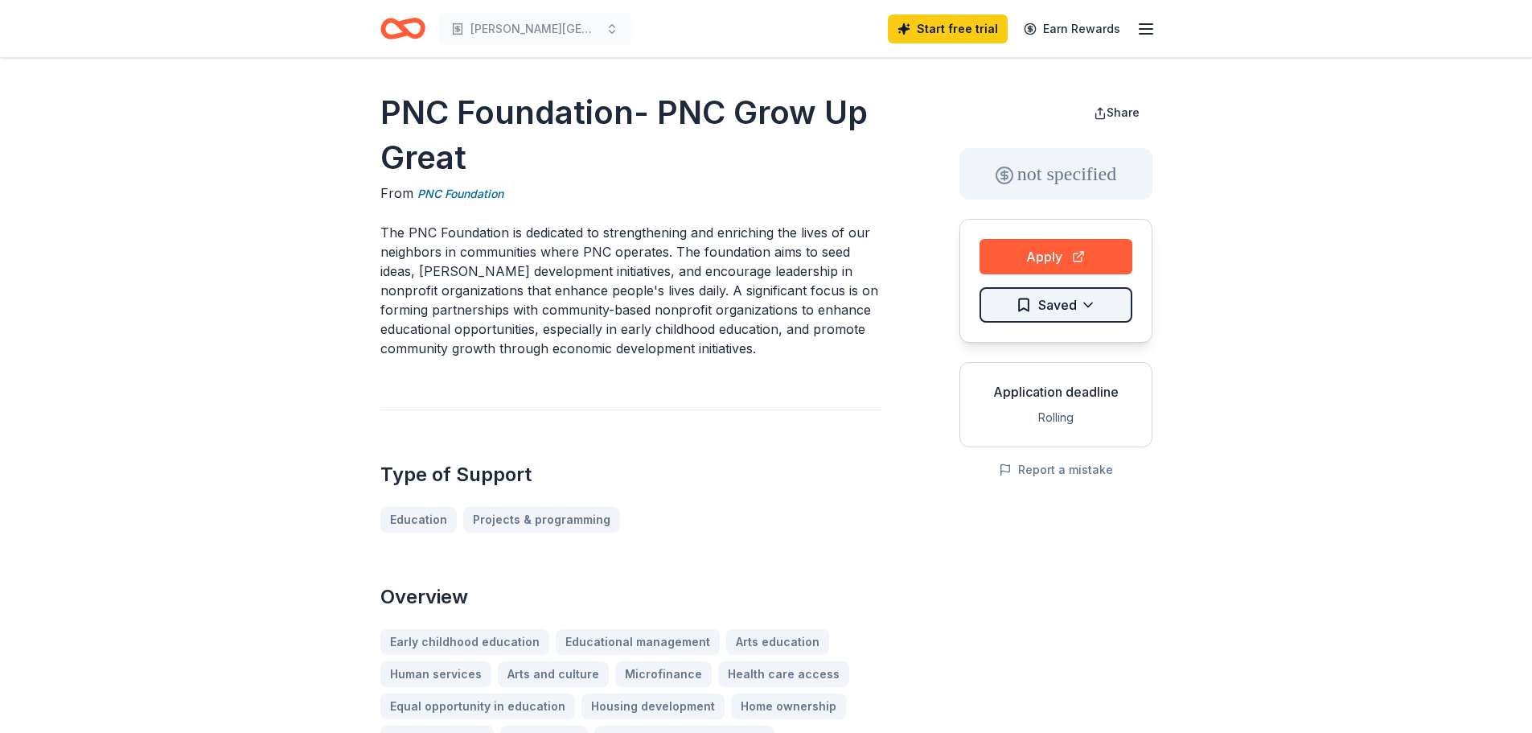
click at [1024, 306] on html "[PERSON_NAME] Elementary Seeking Sunshades for Playground Safety Start free tri…" at bounding box center [766, 366] width 1532 height 733
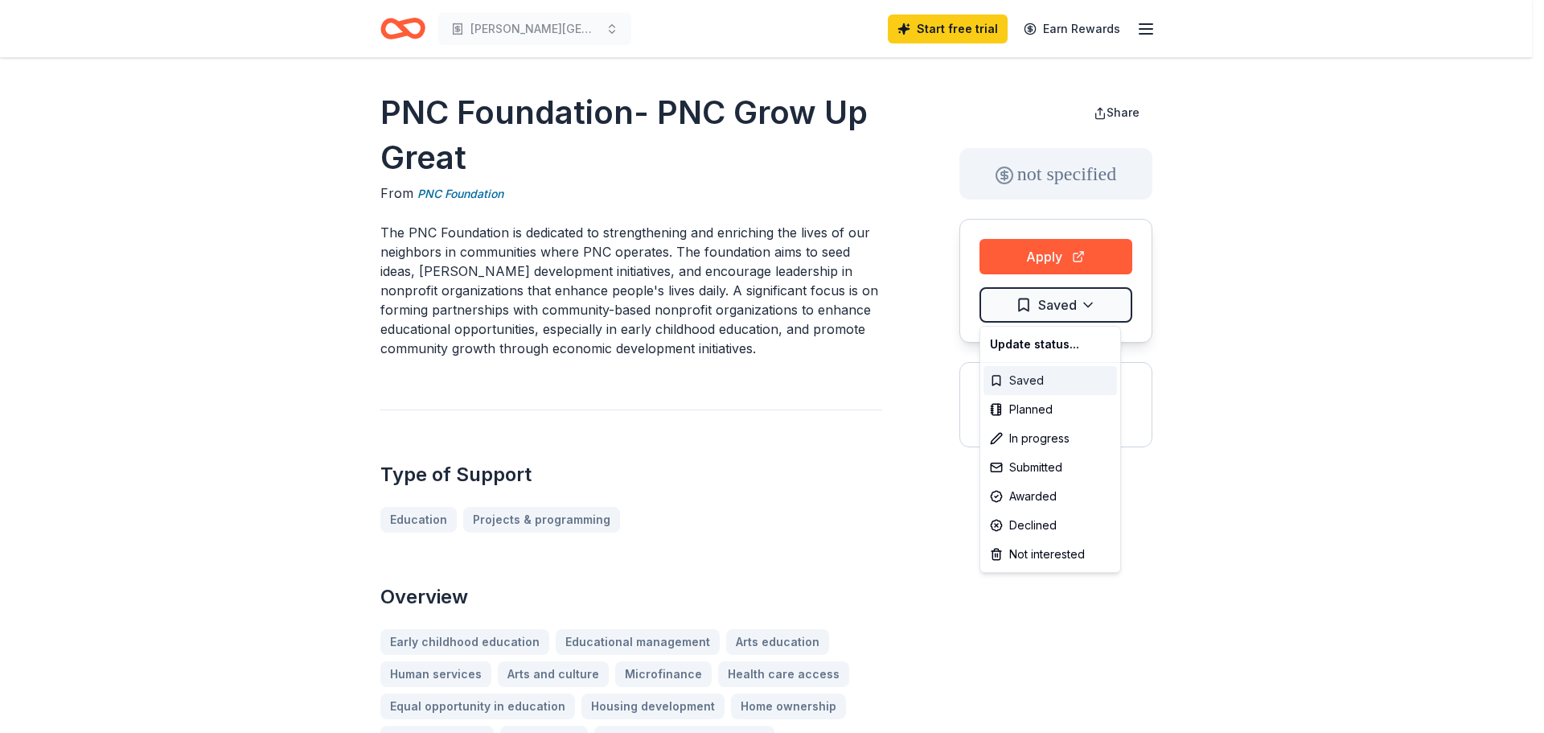
click at [1031, 380] on div "Saved" at bounding box center [1051, 380] width 134 height 29
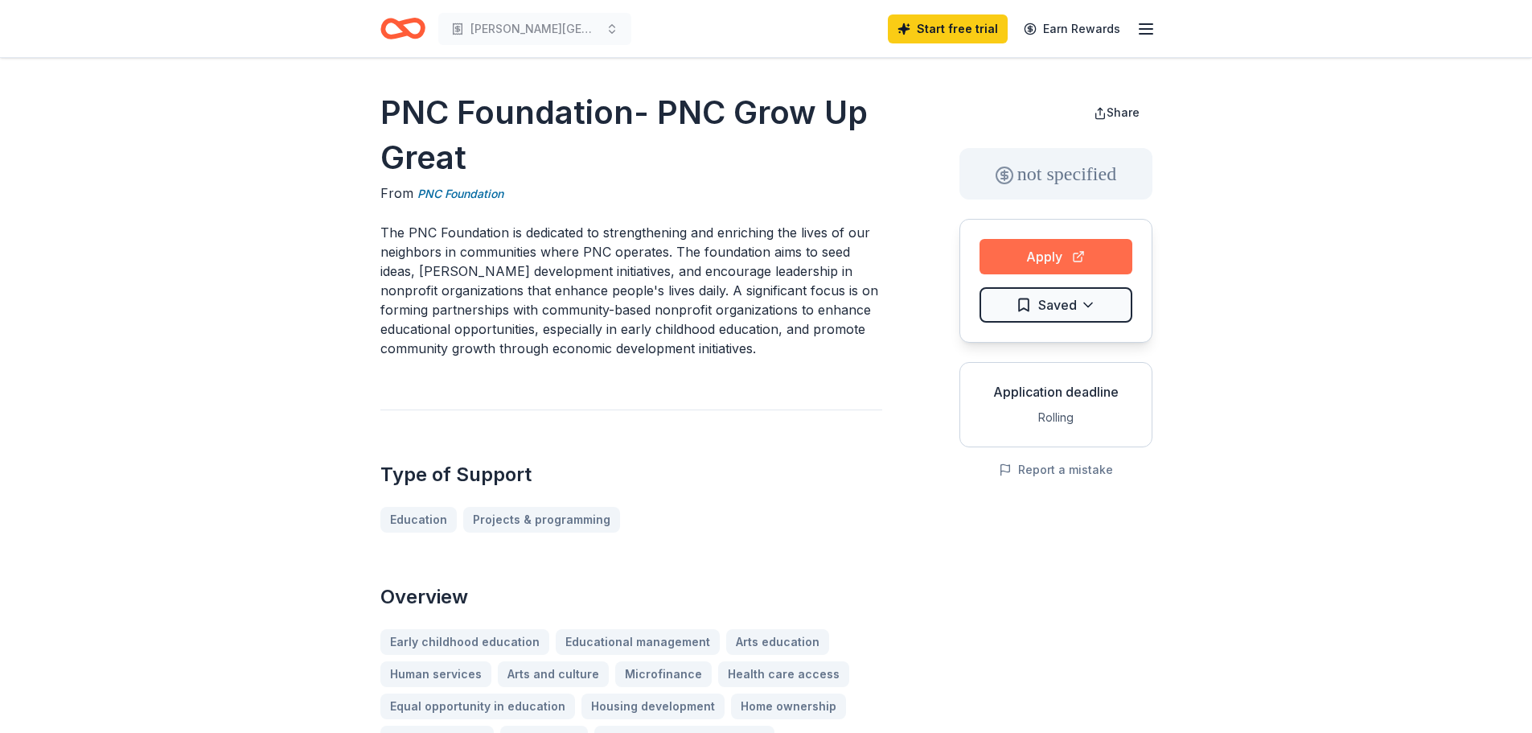
click at [1031, 257] on button "Apply" at bounding box center [1056, 256] width 153 height 35
